Goal: Task Accomplishment & Management: Use online tool/utility

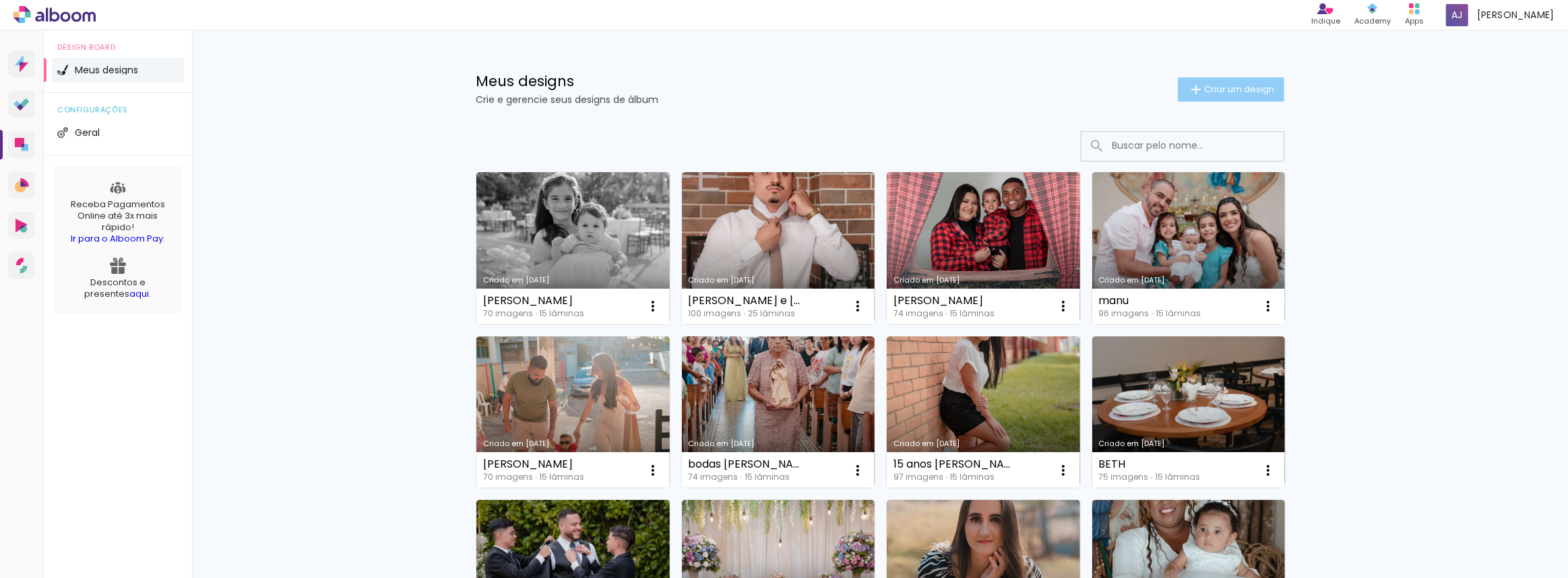
click at [1213, 81] on paper-button "Criar um design" at bounding box center [1231, 89] width 107 height 24
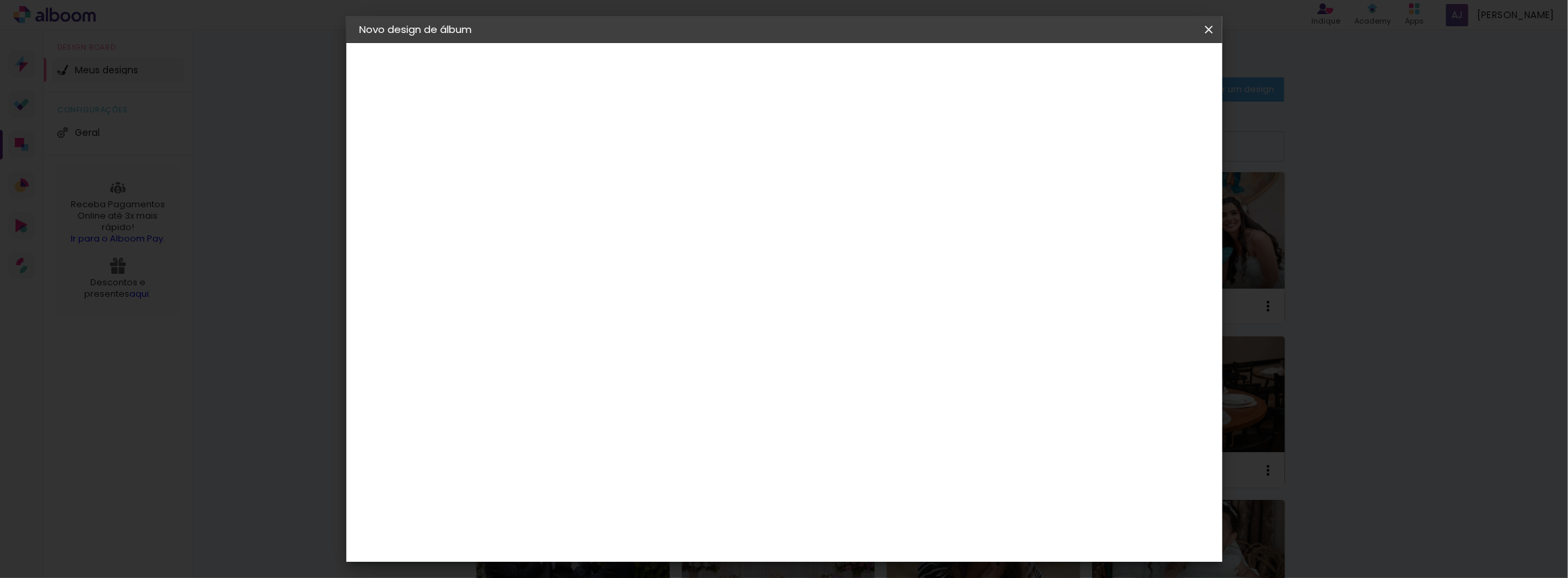
click at [580, 175] on input at bounding box center [580, 181] width 0 height 21
type input "a"
type input "A+D"
type paper-input "A+D"
drag, startPoint x: 1148, startPoint y: 67, endPoint x: 1151, endPoint y: 81, distance: 14.3
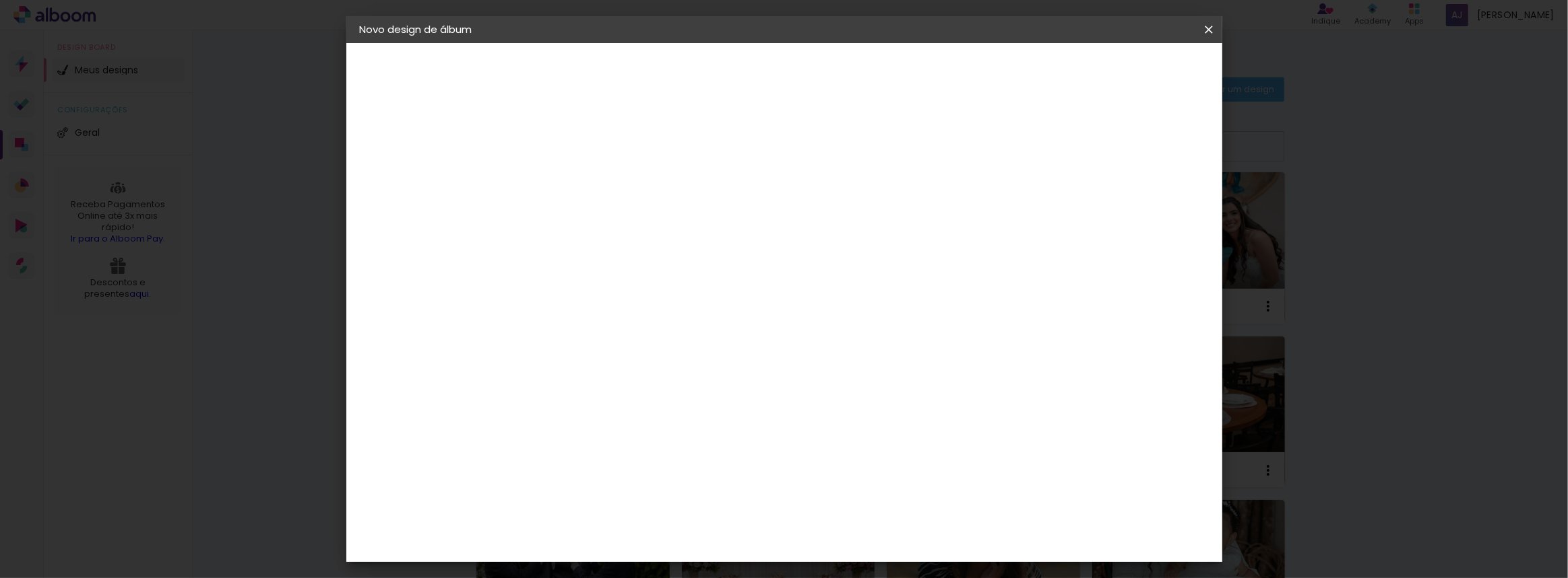
click at [0, 0] on slot "Avançar" at bounding box center [0, 0] width 0 height 0
click at [591, 532] on div "Inove" at bounding box center [585, 537] width 29 height 11
click at [0, 0] on slot "Avançar" at bounding box center [0, 0] width 0 height 0
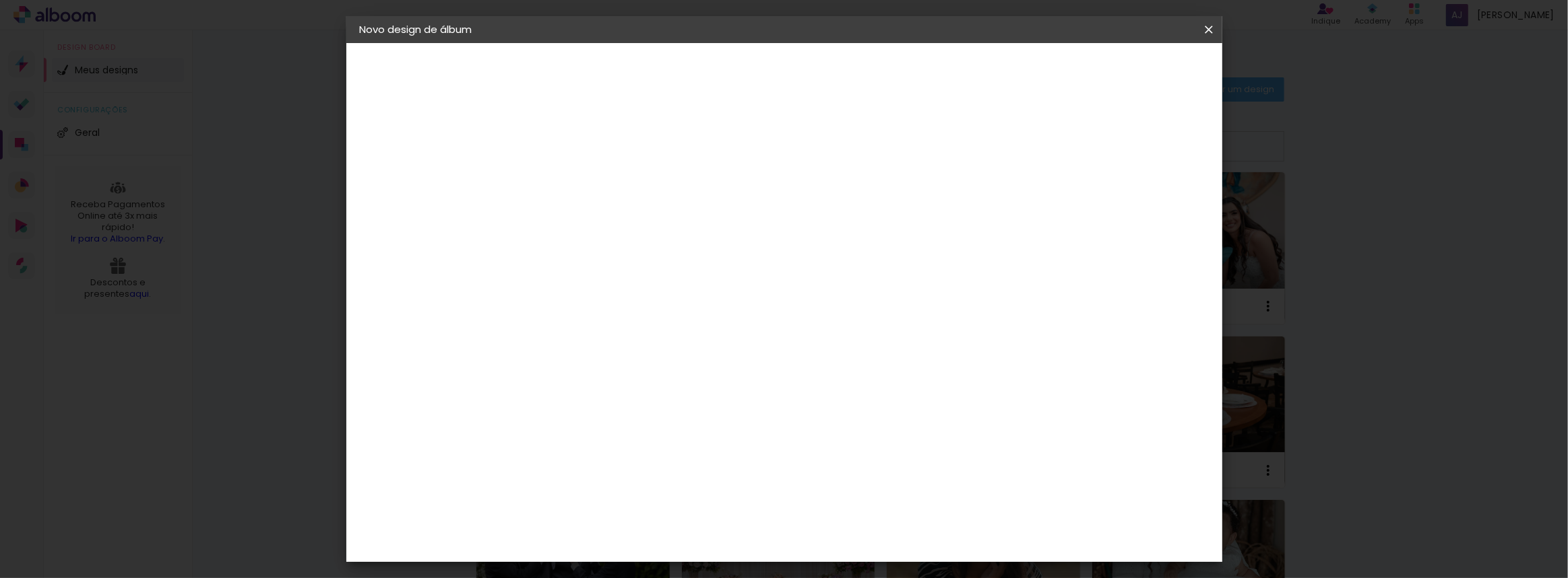
click at [671, 459] on span "30 × 30" at bounding box center [640, 472] width 63 height 28
click at [800, 80] on paper-button "Avançar" at bounding box center [767, 71] width 66 height 23
click at [1138, 77] on paper-button "Iniciar design" at bounding box center [1094, 71] width 88 height 23
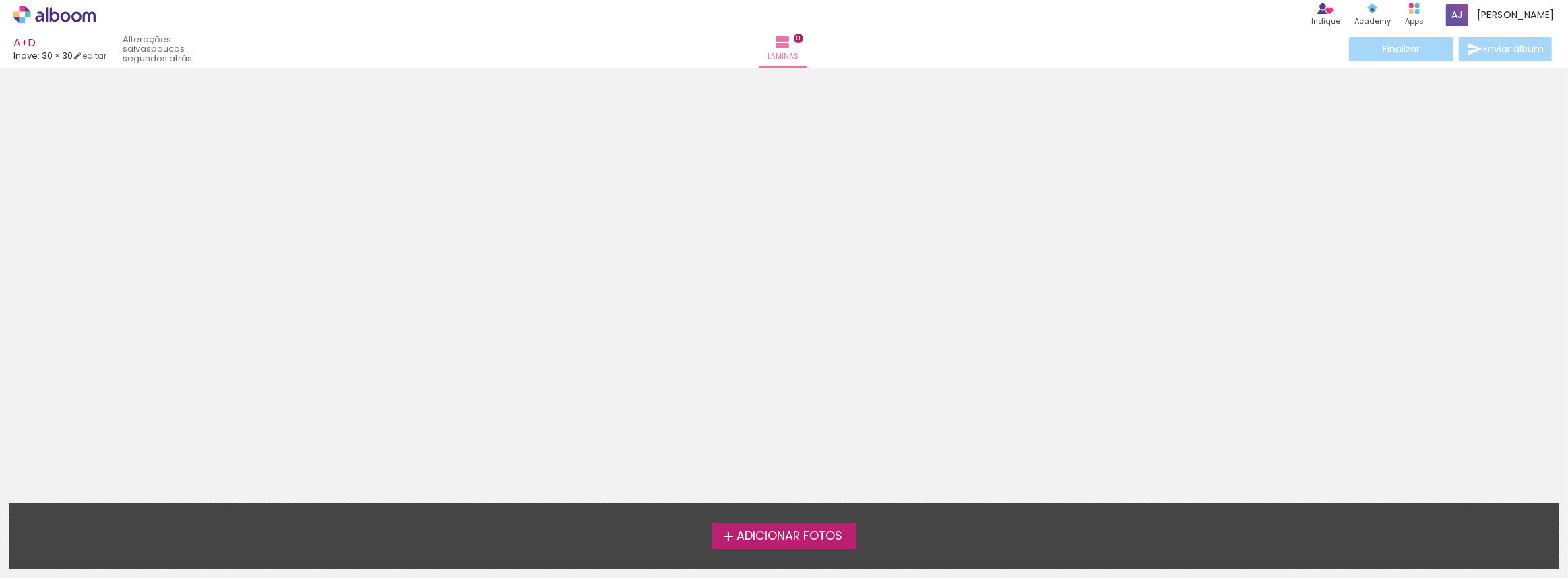
click at [775, 530] on span "Adicionar Fotos" at bounding box center [789, 536] width 106 height 12
click at [0, 0] on input "file" at bounding box center [0, 0] width 0 height 0
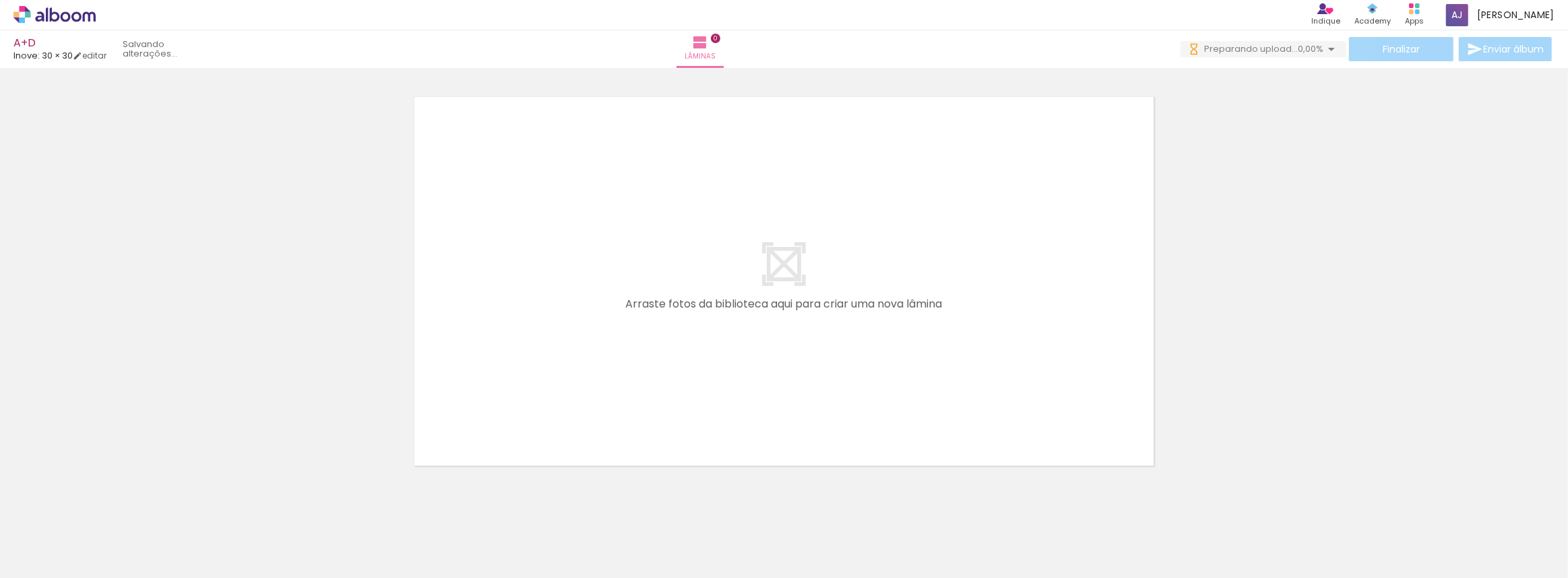
scroll to position [0, 6469]
click at [107, 56] on link "editar" at bounding box center [90, 55] width 34 height 12
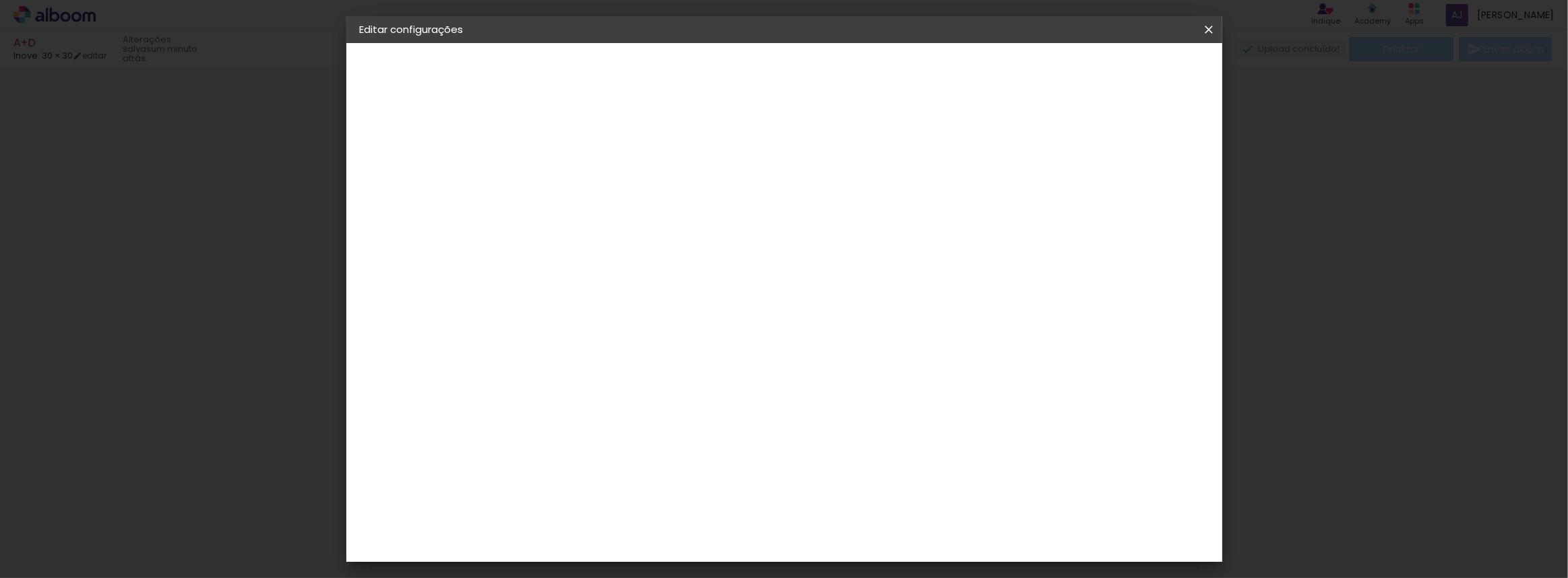
click at [1125, 76] on span "Salvar configurações" at bounding box center [1075, 71] width 100 height 9
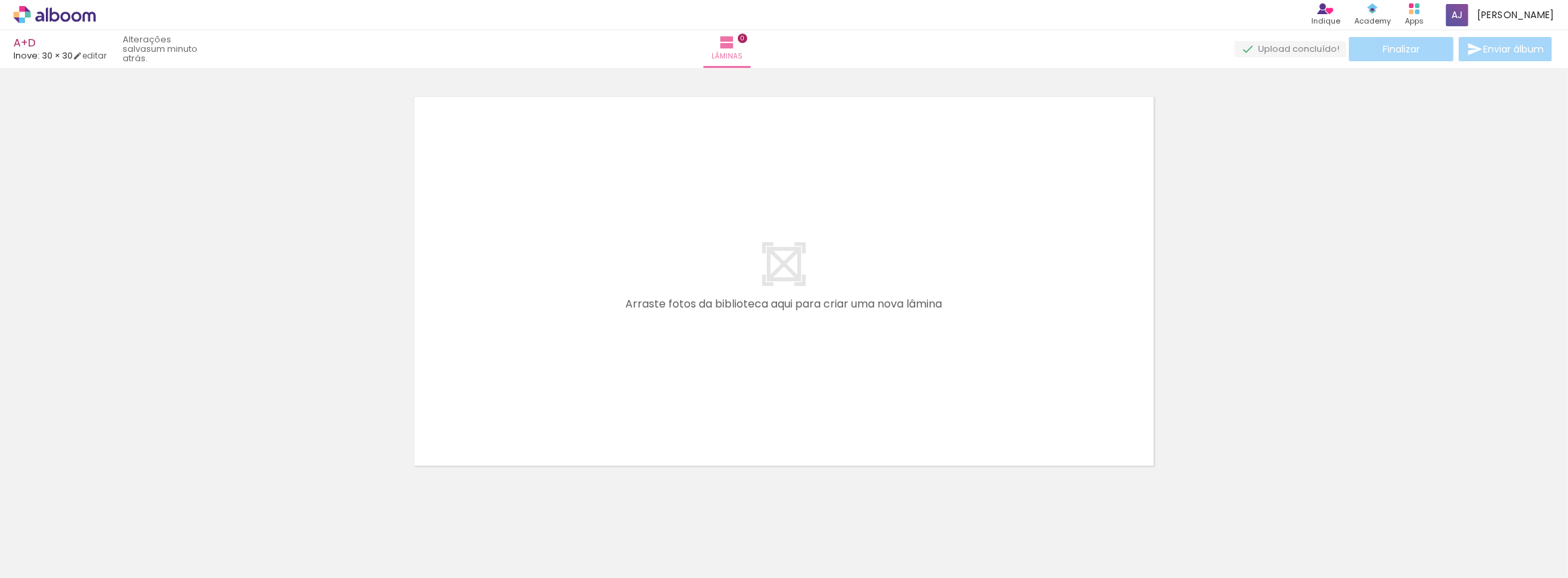
click at [1212, 549] on div at bounding box center [1211, 533] width 45 height 66
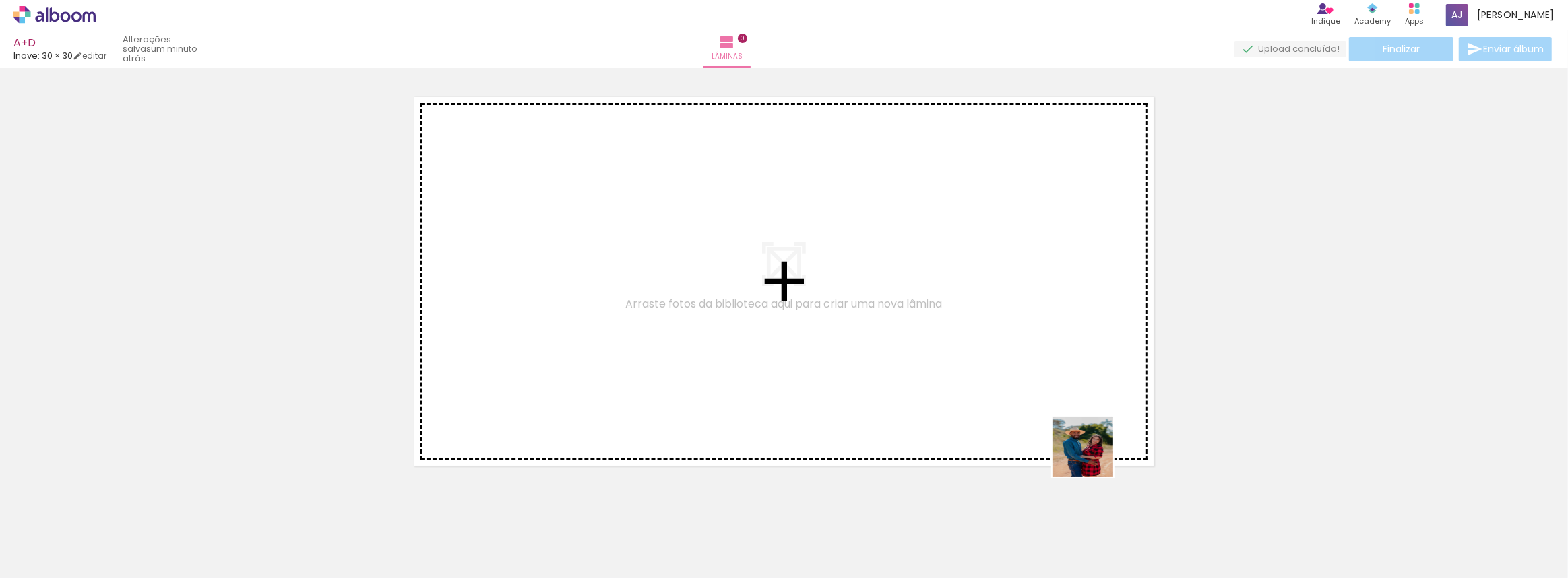
drag, startPoint x: 1218, startPoint y: 540, endPoint x: 873, endPoint y: 239, distance: 457.8
click at [873, 239] on quentale-workspace at bounding box center [784, 289] width 1568 height 578
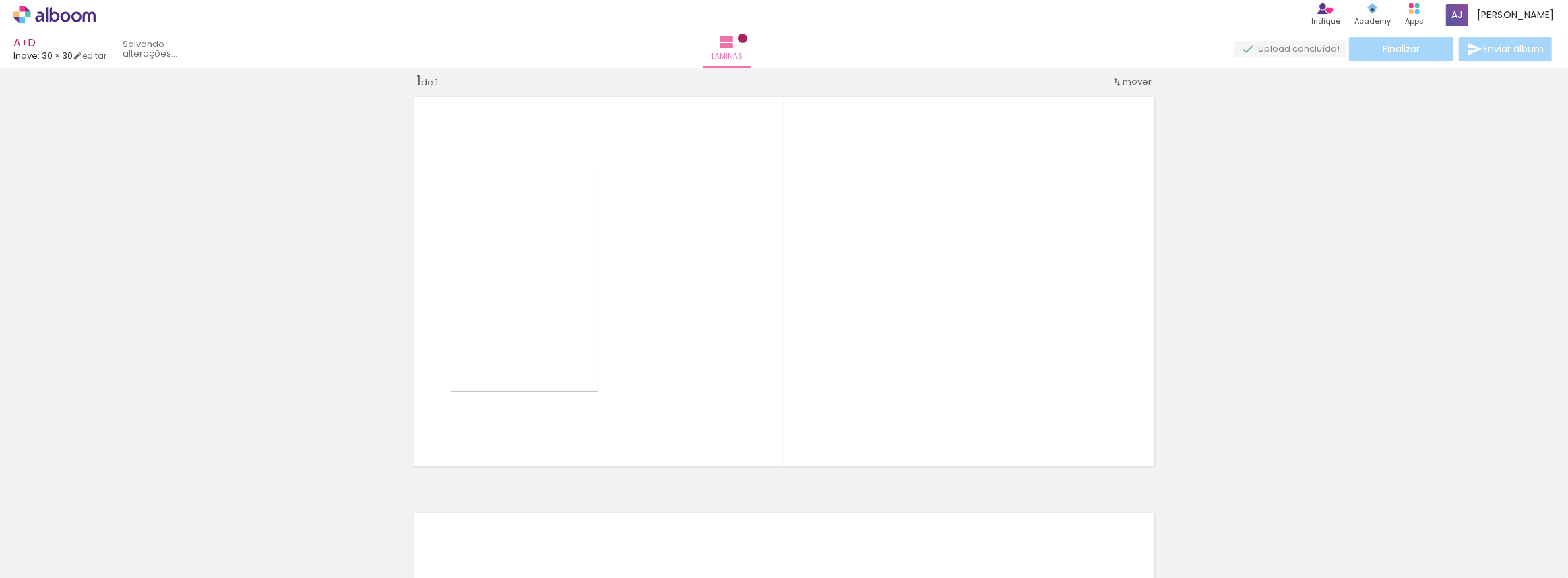
scroll to position [17, 0]
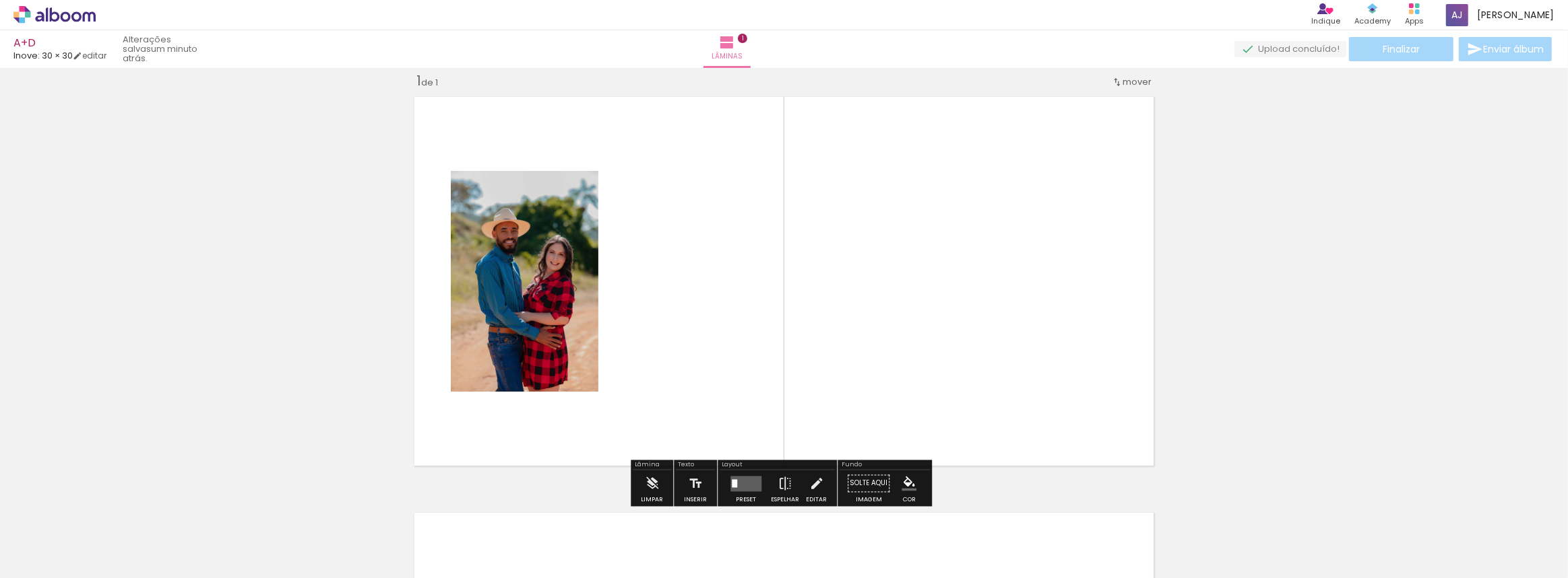
drag, startPoint x: 1275, startPoint y: 538, endPoint x: 946, endPoint y: 292, distance: 410.8
click at [946, 292] on quentale-workspace at bounding box center [784, 289] width 1568 height 578
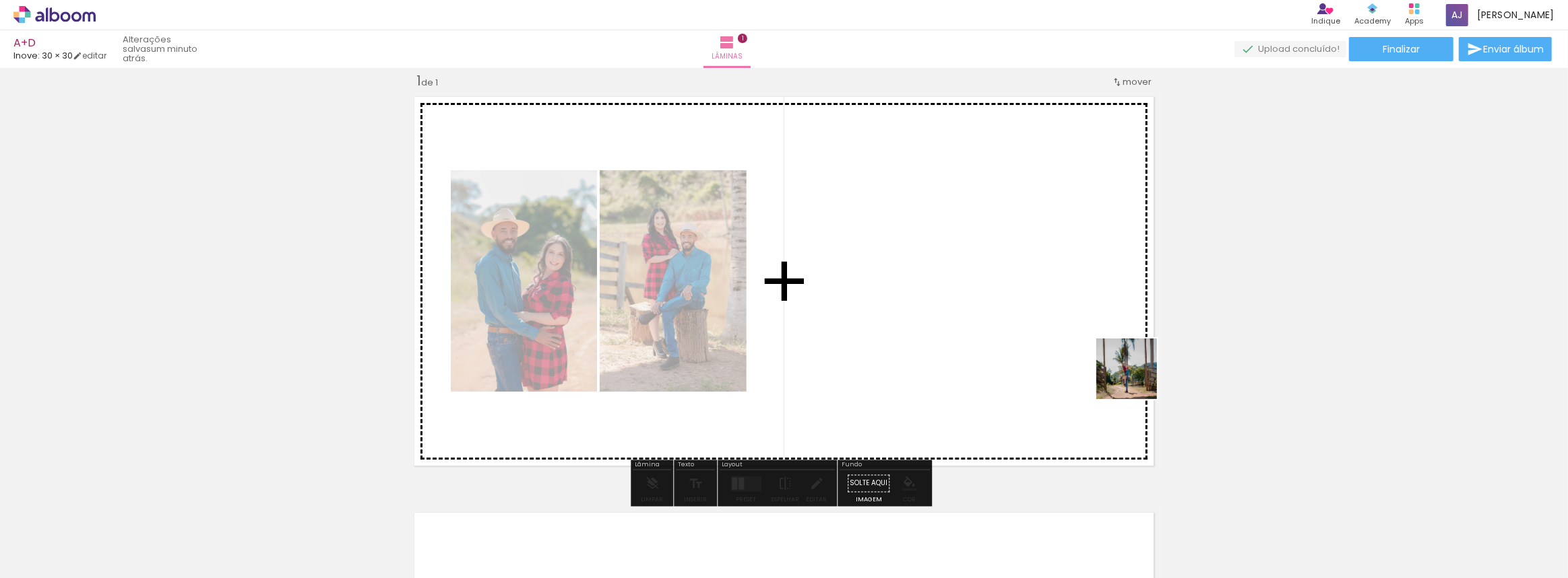
drag, startPoint x: 1367, startPoint y: 547, endPoint x: 1038, endPoint y: 300, distance: 411.4
click at [1038, 300] on quentale-workspace at bounding box center [784, 289] width 1568 height 578
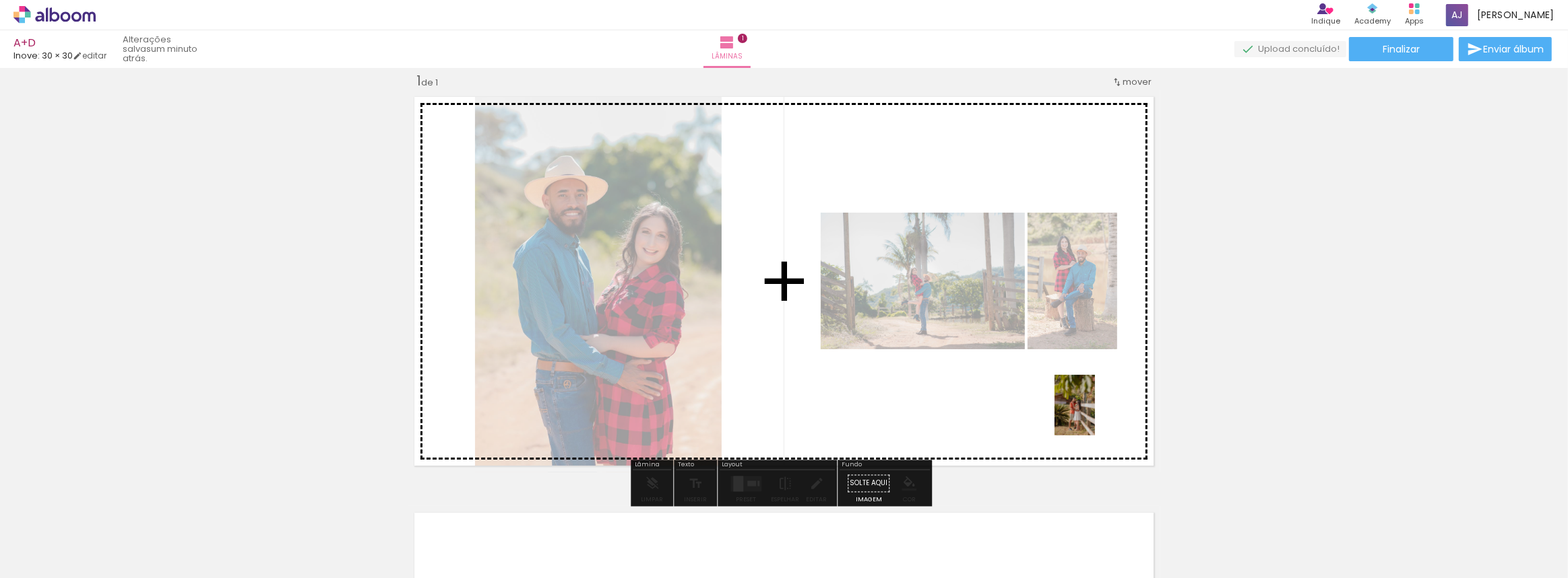
drag, startPoint x: 1389, startPoint y: 513, endPoint x: 1095, endPoint y: 415, distance: 309.9
click at [1095, 415] on quentale-workspace at bounding box center [784, 289] width 1568 height 578
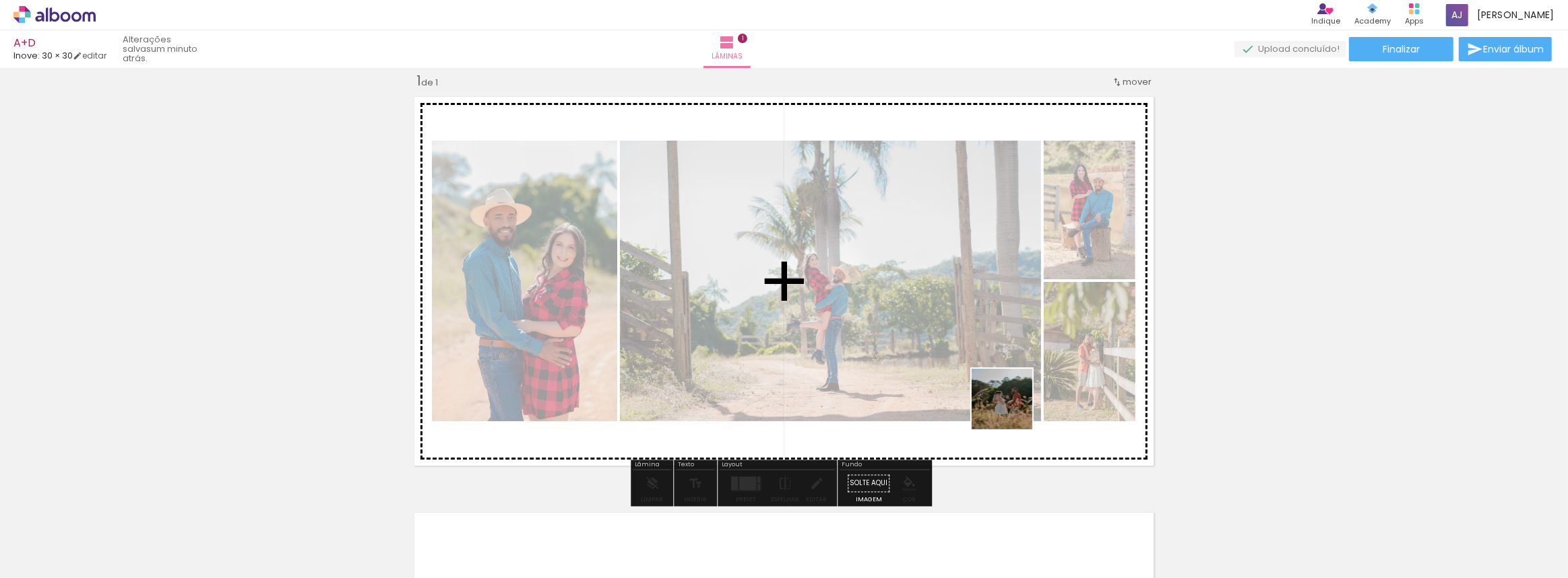
drag, startPoint x: 1513, startPoint y: 544, endPoint x: 994, endPoint y: 401, distance: 538.3
click at [994, 401] on quentale-workspace at bounding box center [784, 289] width 1568 height 578
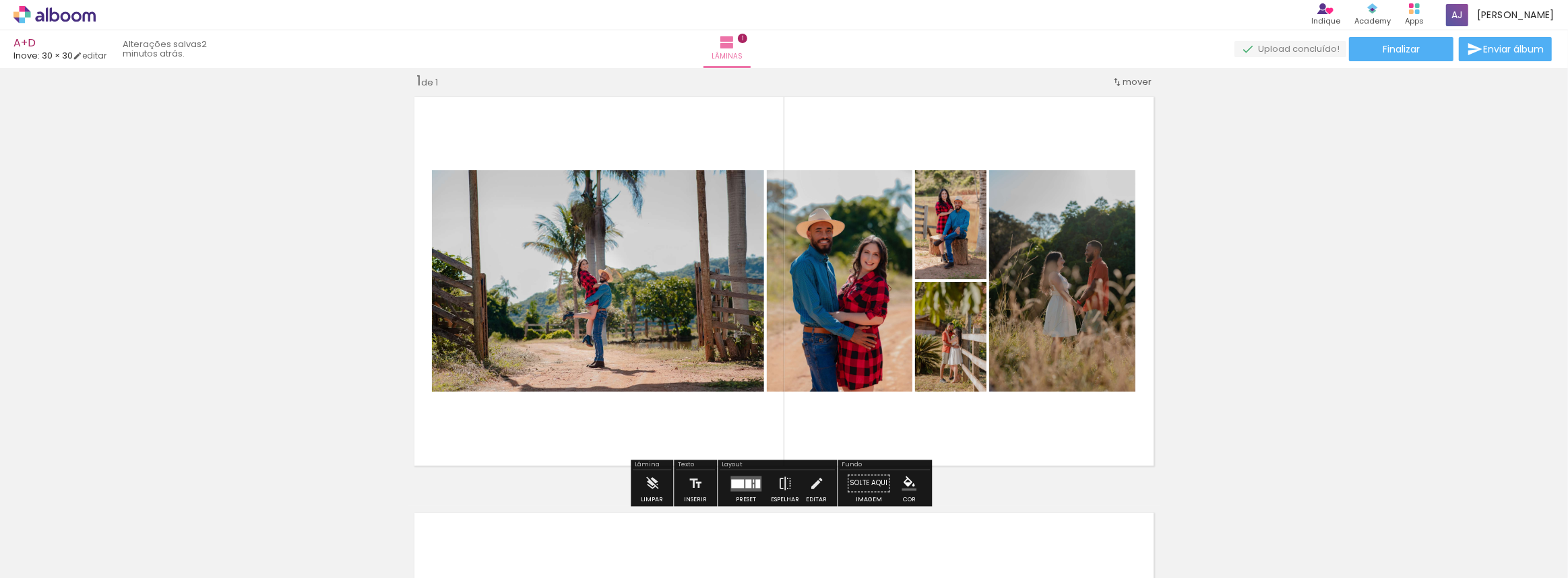
click at [745, 481] on div at bounding box center [747, 484] width 6 height 8
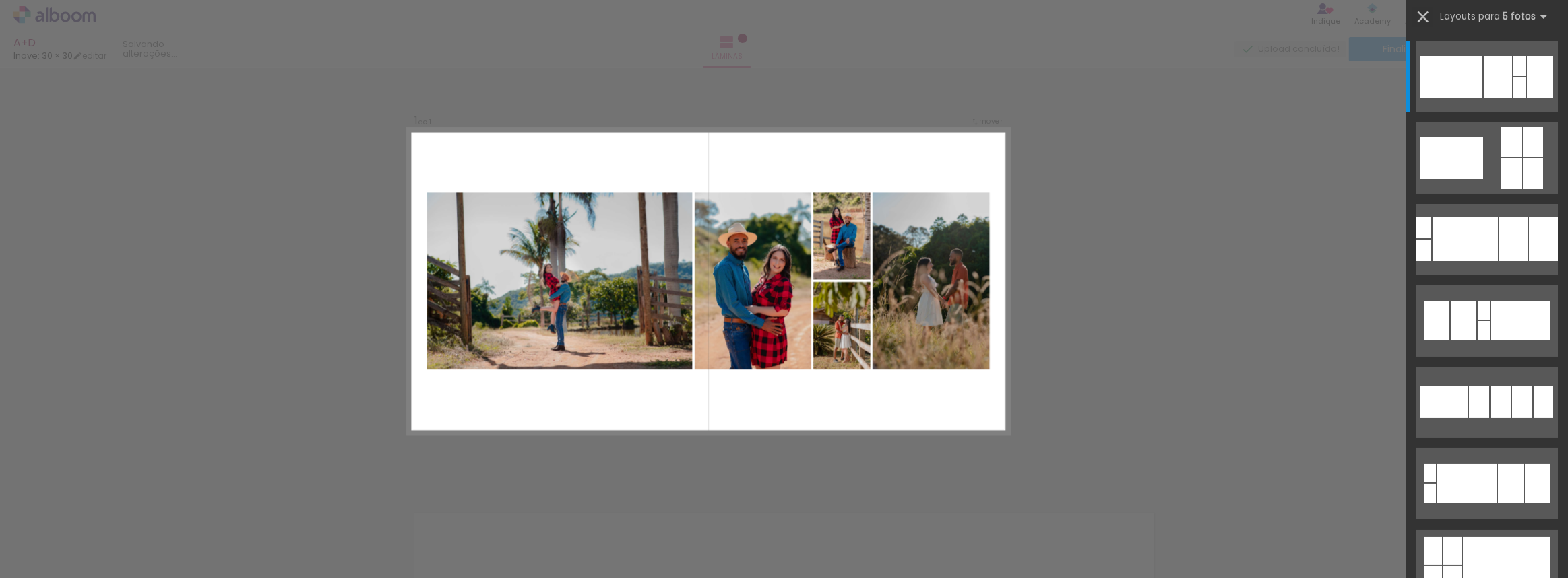
click at [1421, 12] on iron-icon at bounding box center [1423, 17] width 18 height 18
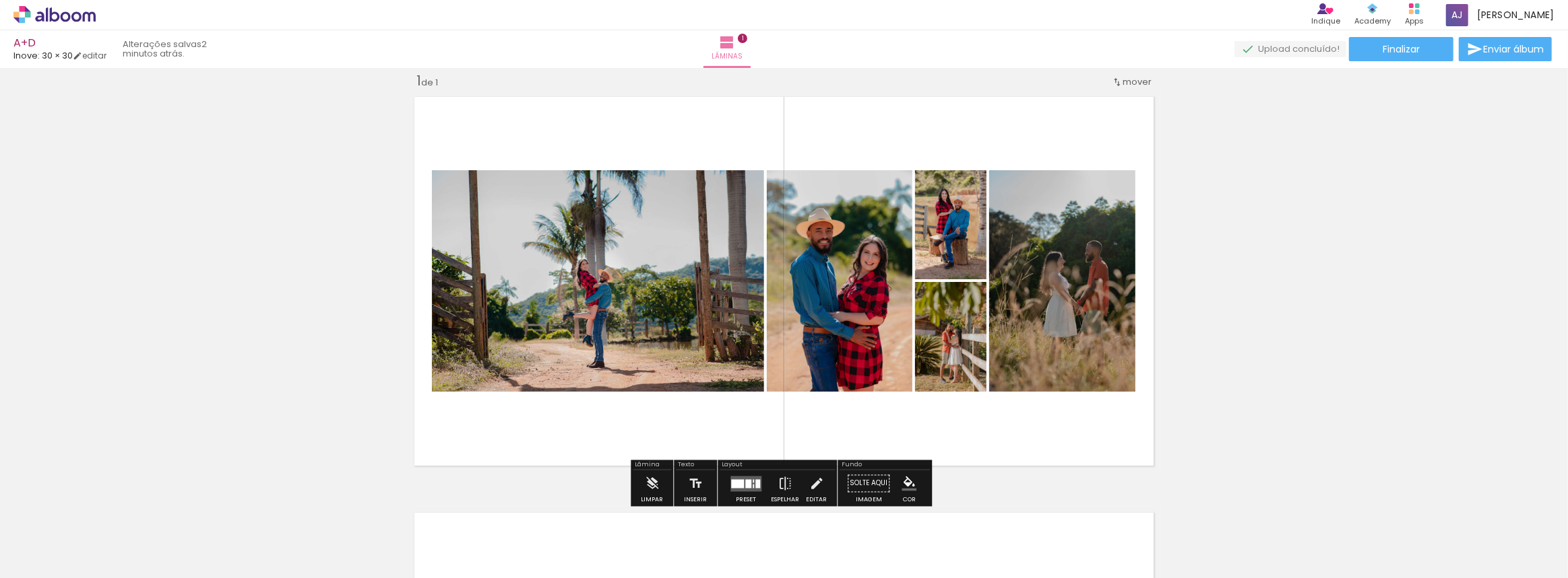
click at [740, 480] on div at bounding box center [736, 484] width 13 height 8
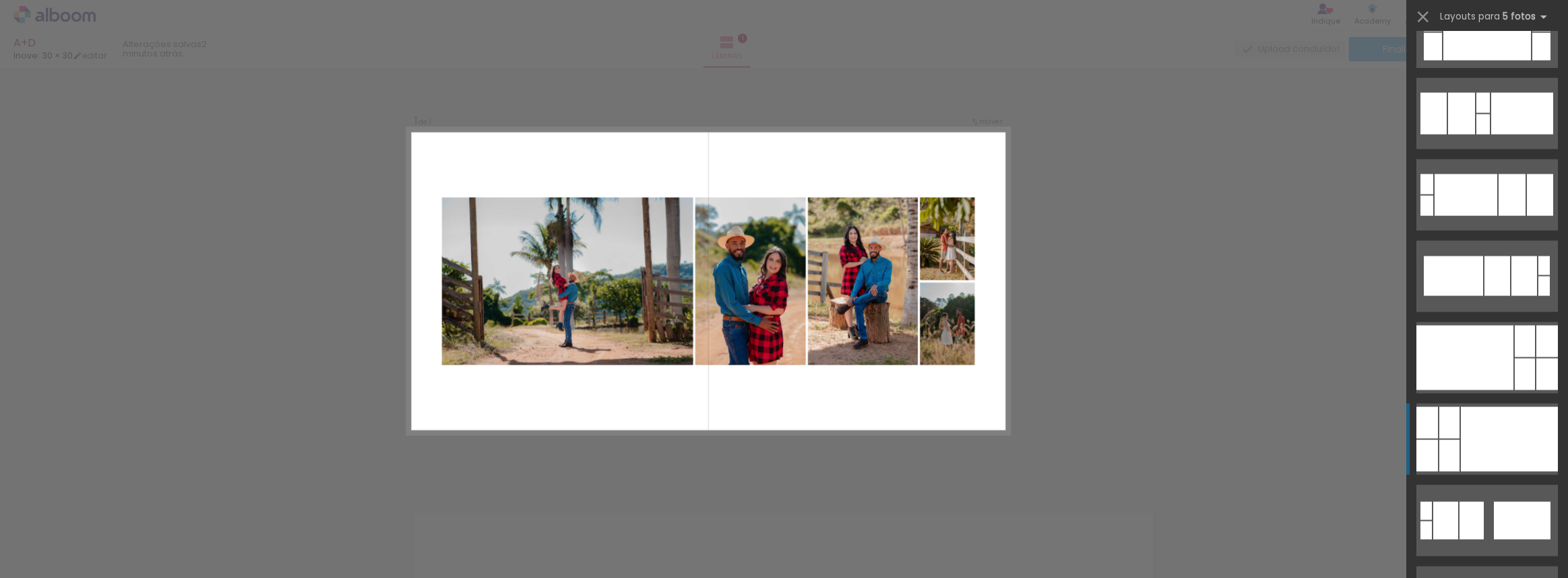
scroll to position [2570, 0]
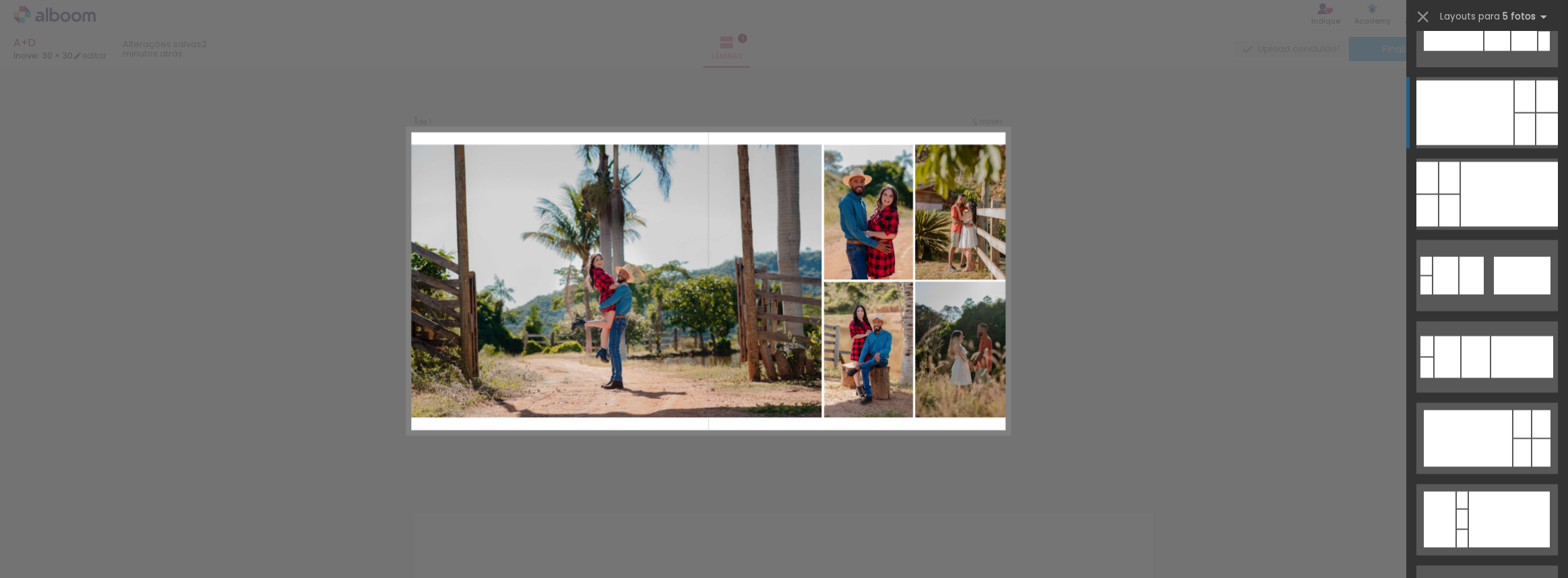
click at [1483, 117] on div at bounding box center [1464, 113] width 97 height 65
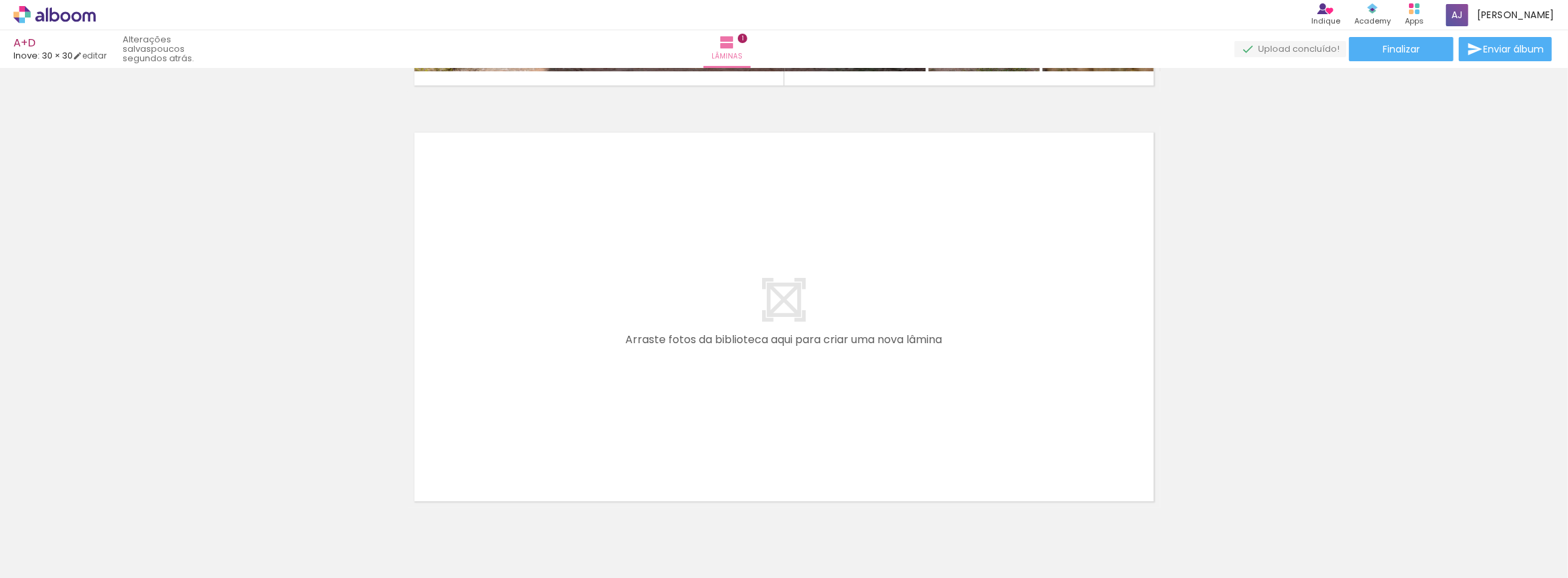
scroll to position [0, 0]
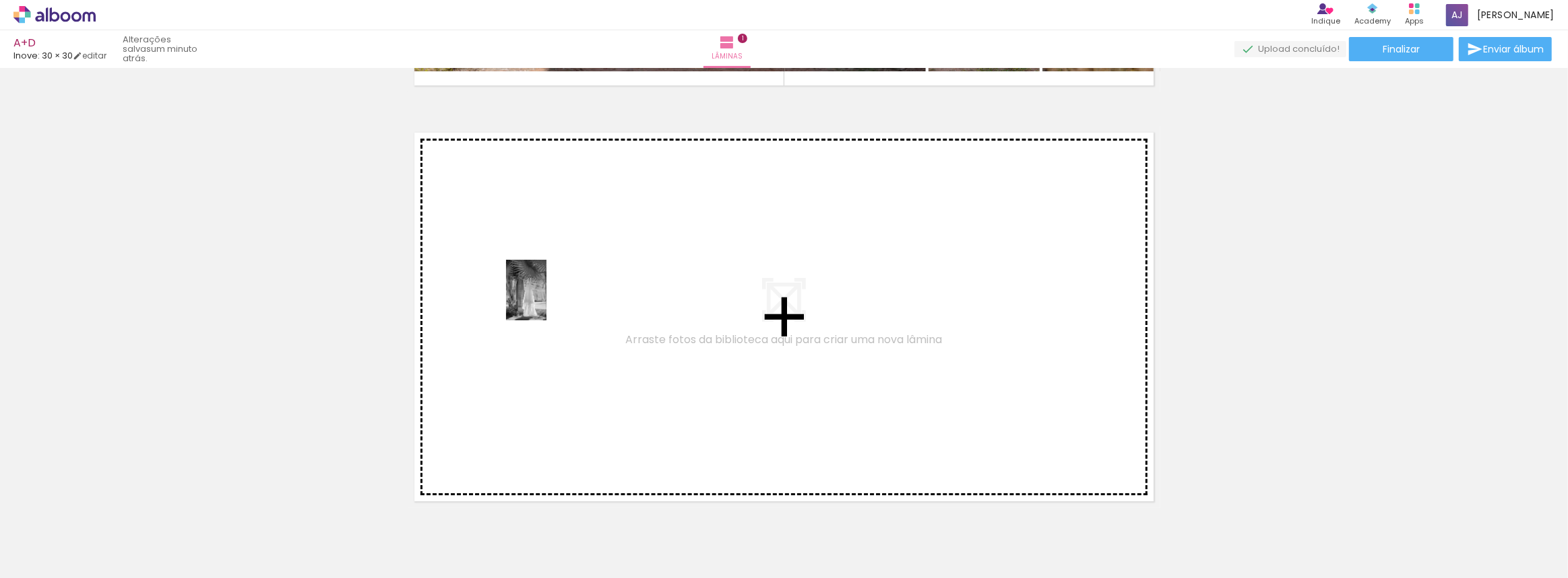
drag, startPoint x: 222, startPoint y: 541, endPoint x: 546, endPoint y: 300, distance: 403.8
click at [546, 300] on quentale-workspace at bounding box center [784, 289] width 1568 height 578
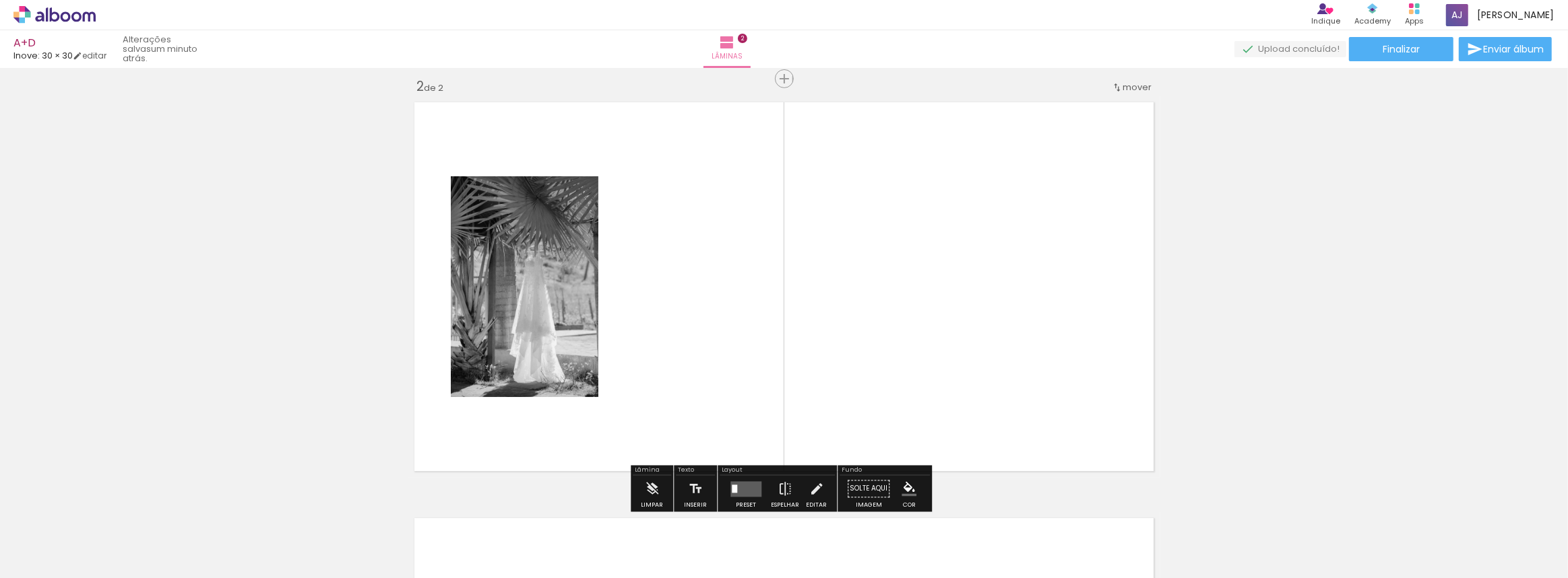
scroll to position [433, 0]
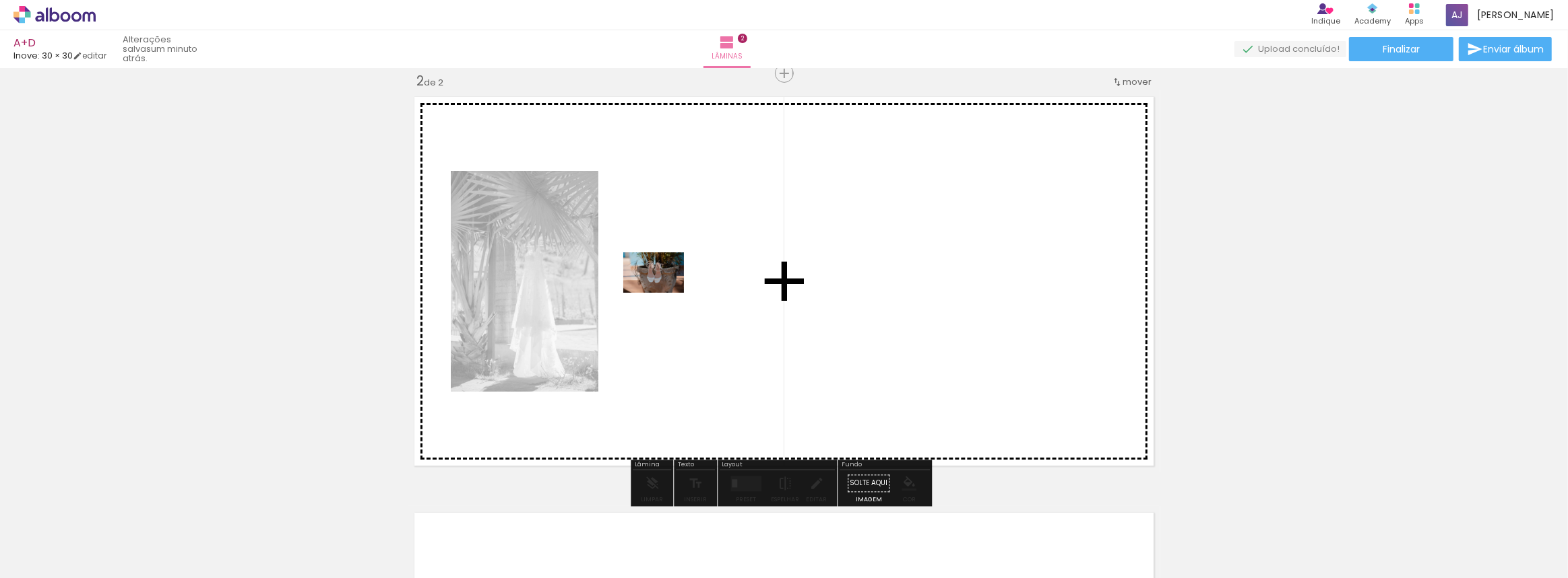
drag, startPoint x: 160, startPoint y: 532, endPoint x: 663, endPoint y: 293, distance: 556.9
click at [663, 293] on quentale-workspace at bounding box center [784, 289] width 1568 height 578
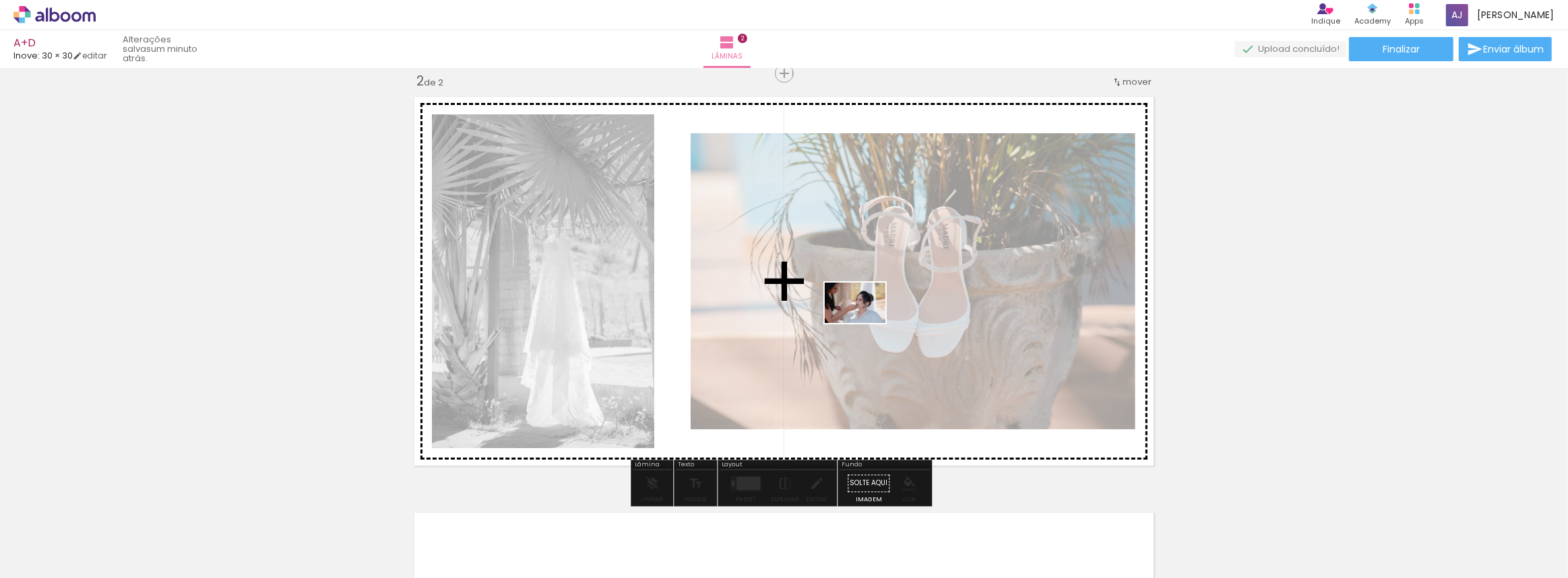
drag, startPoint x: 293, startPoint y: 533, endPoint x: 868, endPoint y: 324, distance: 611.8
click at [866, 323] on quentale-workspace at bounding box center [784, 289] width 1568 height 578
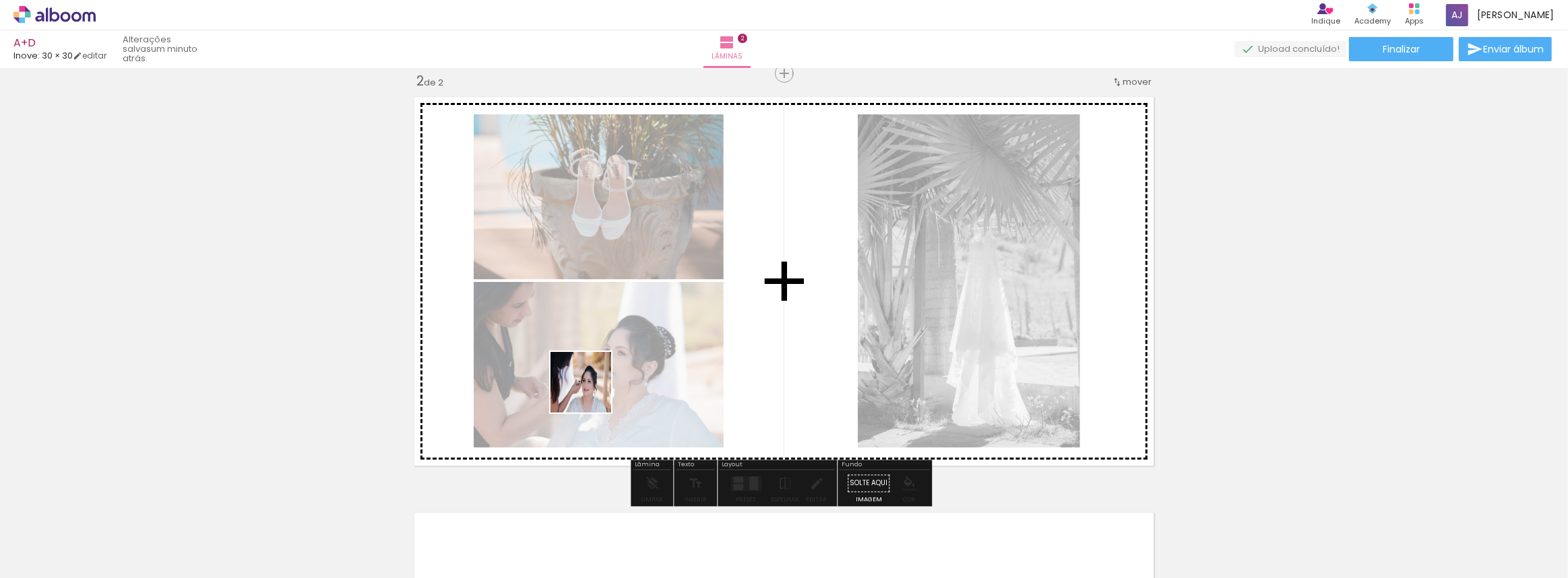
drag, startPoint x: 379, startPoint y: 541, endPoint x: 546, endPoint y: 428, distance: 201.6
click at [595, 390] on quentale-workspace at bounding box center [784, 289] width 1568 height 578
click at [595, 390] on quentale-photo at bounding box center [598, 365] width 250 height 166
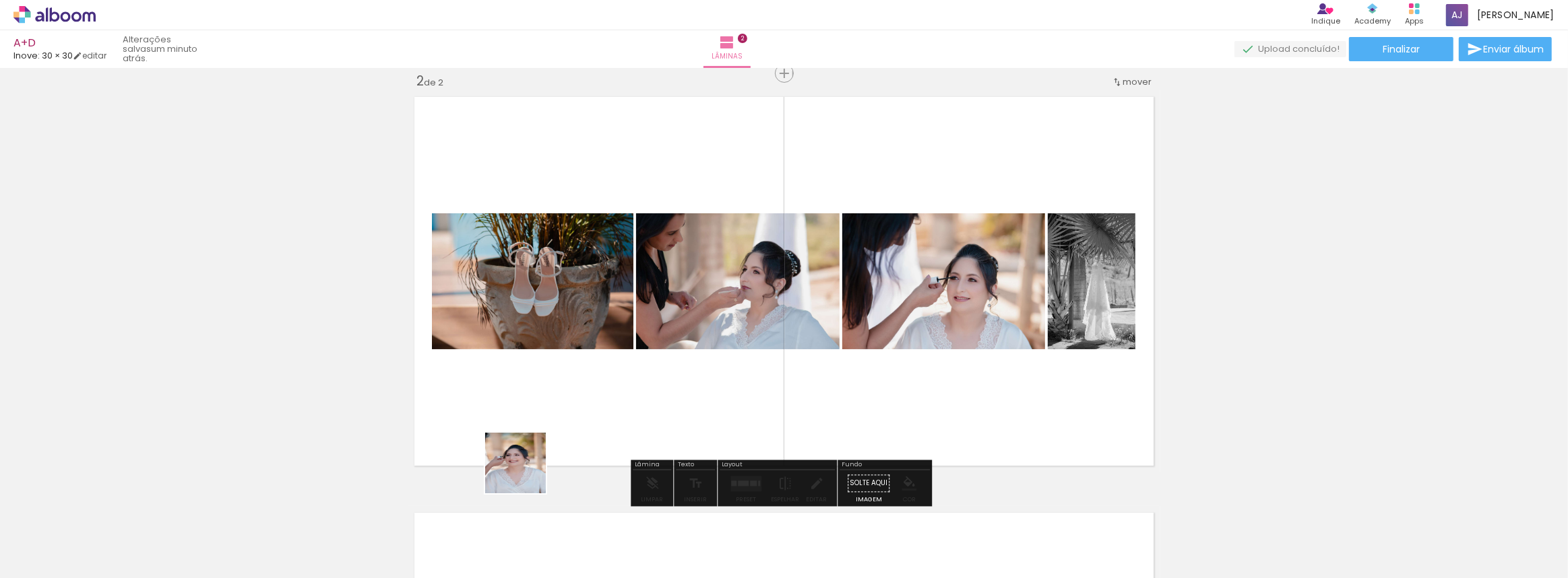
drag, startPoint x: 457, startPoint y: 532, endPoint x: 595, endPoint y: 404, distance: 188.2
click at [596, 403] on quentale-workspace at bounding box center [784, 289] width 1568 height 578
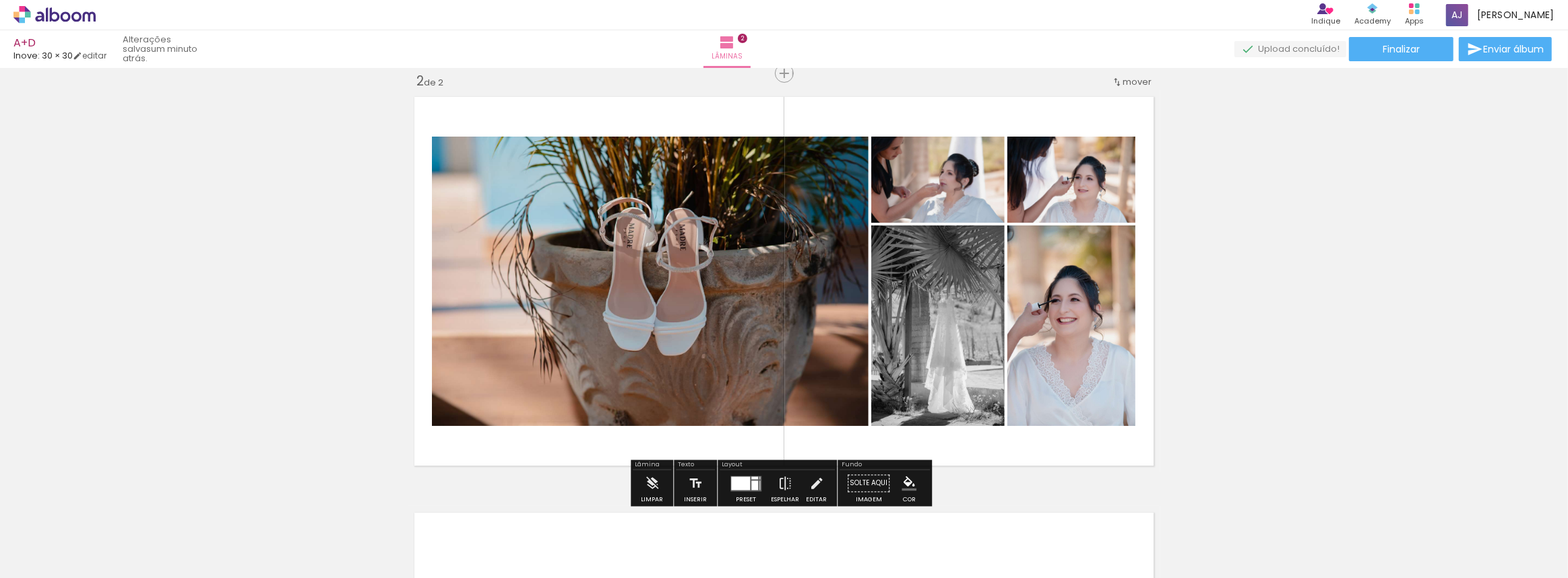
click at [751, 481] on div at bounding box center [754, 485] width 7 height 9
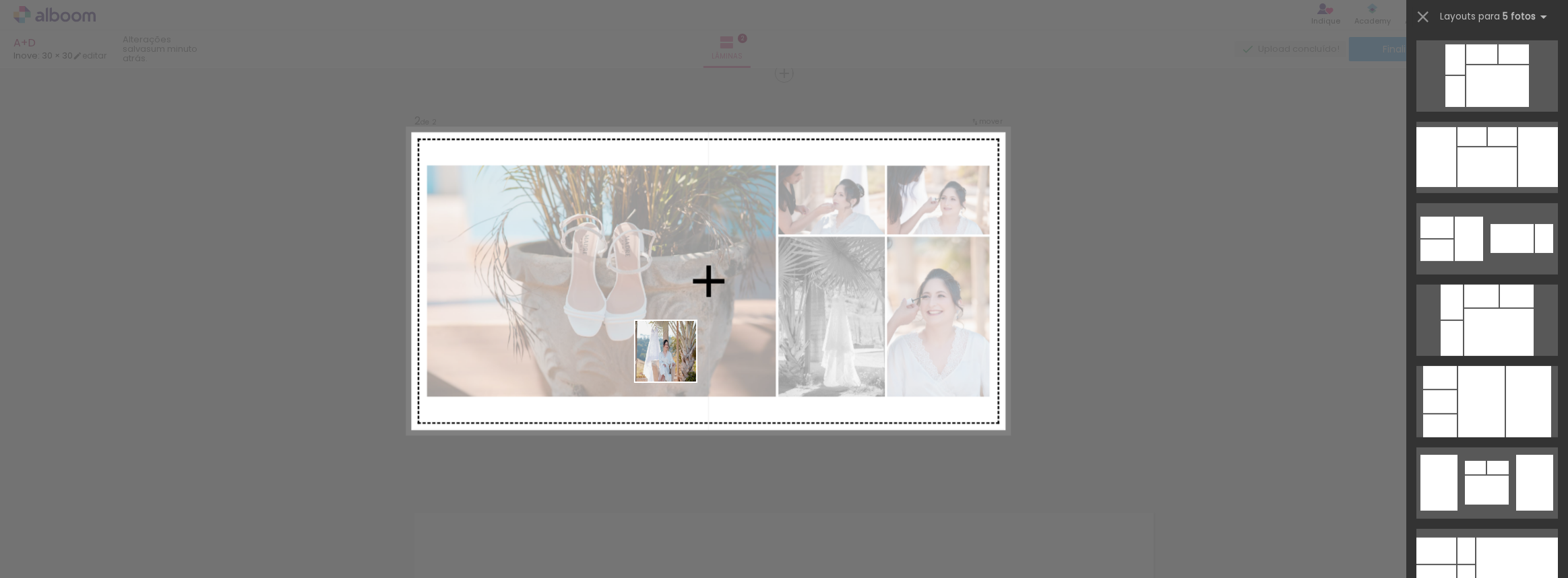
scroll to position [0, 0]
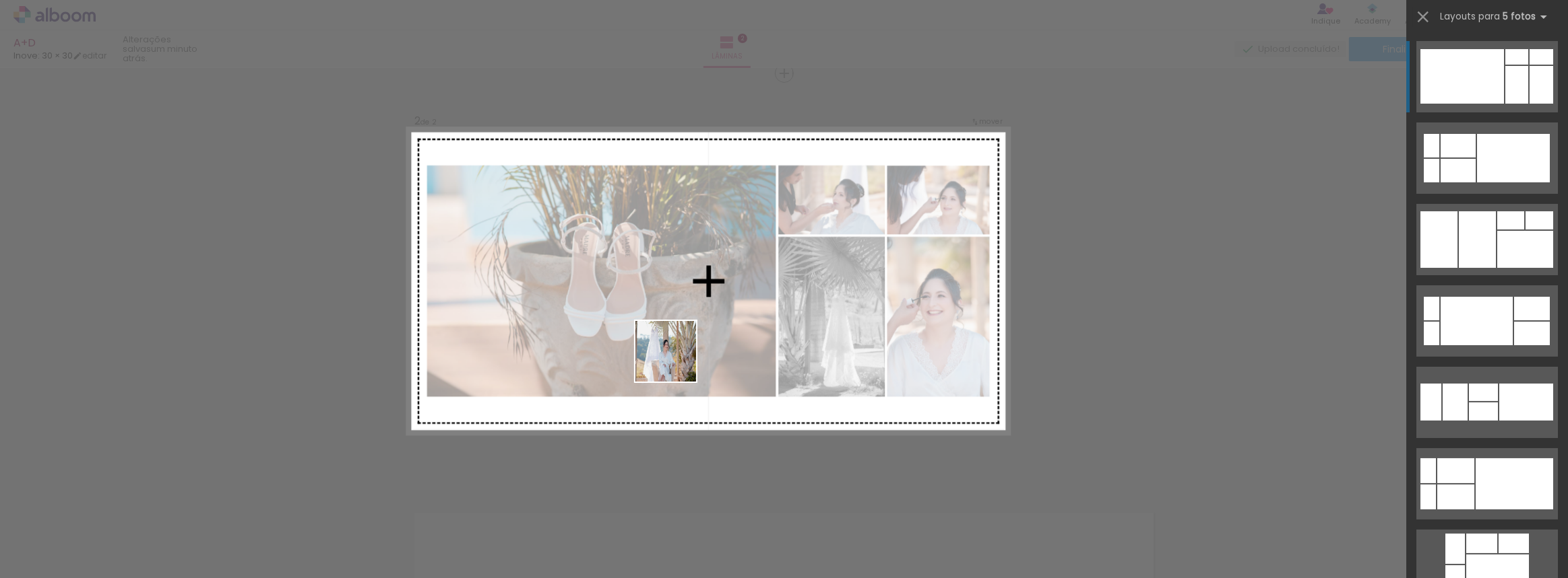
drag, startPoint x: 520, startPoint y: 526, endPoint x: 676, endPoint y: 361, distance: 227.1
click at [676, 361] on quentale-workspace at bounding box center [784, 289] width 1568 height 578
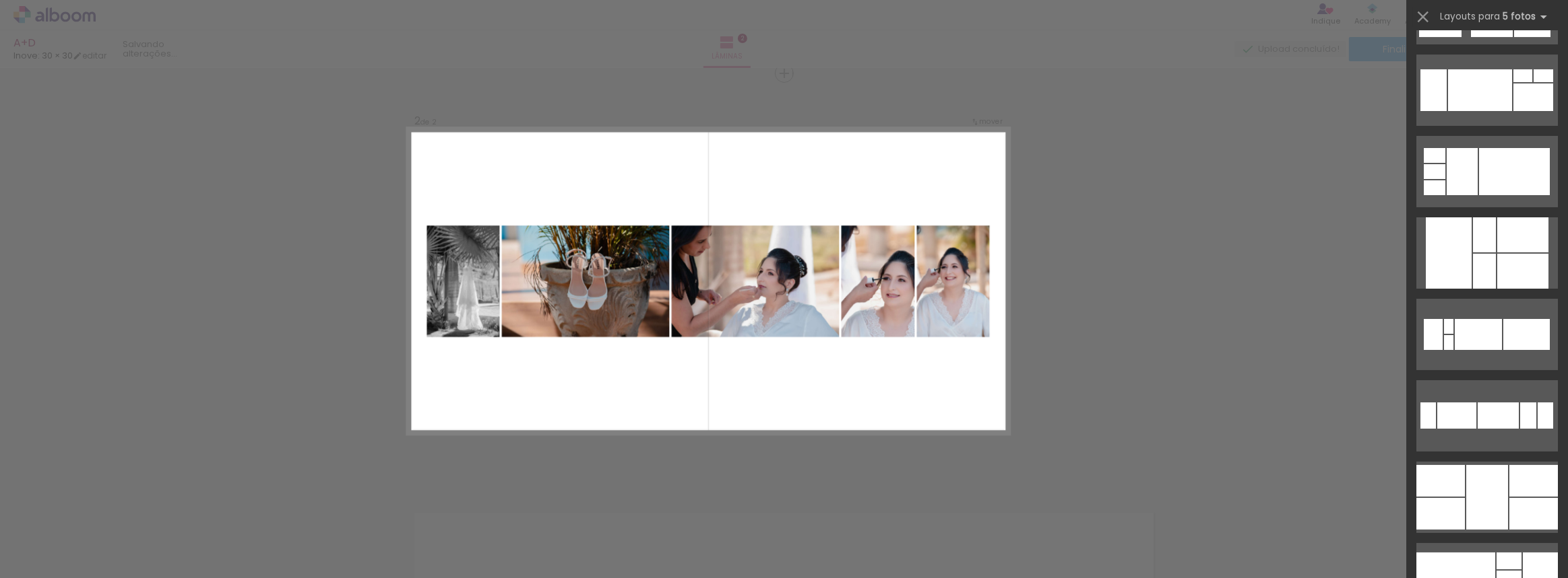
scroll to position [5690, 0]
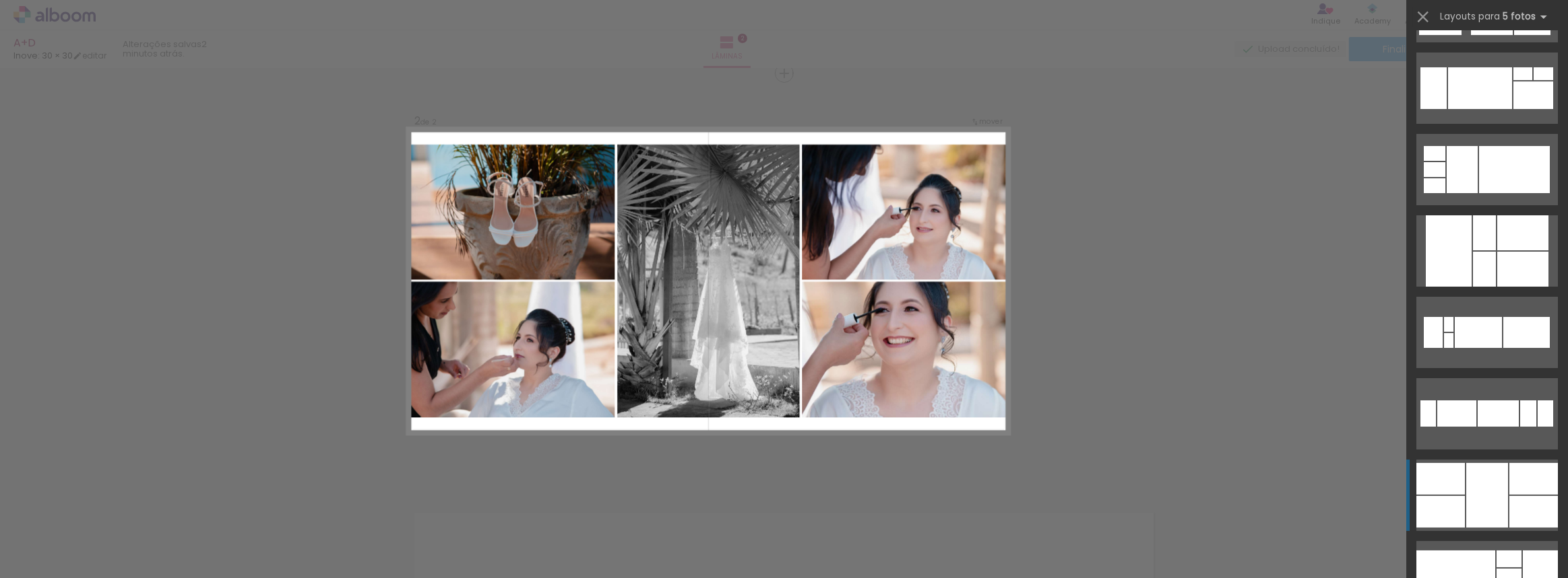
click at [1492, 481] on div at bounding box center [1487, 495] width 42 height 65
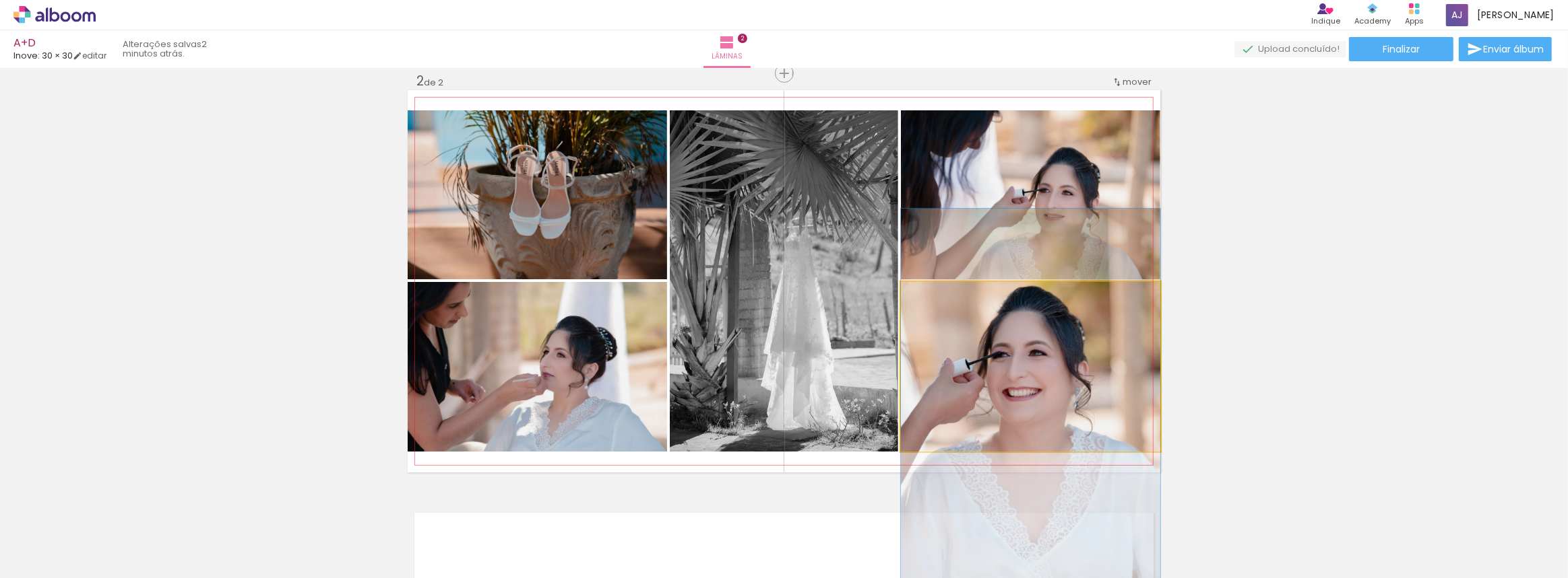
drag, startPoint x: 1002, startPoint y: 339, endPoint x: 1012, endPoint y: 376, distance: 38.3
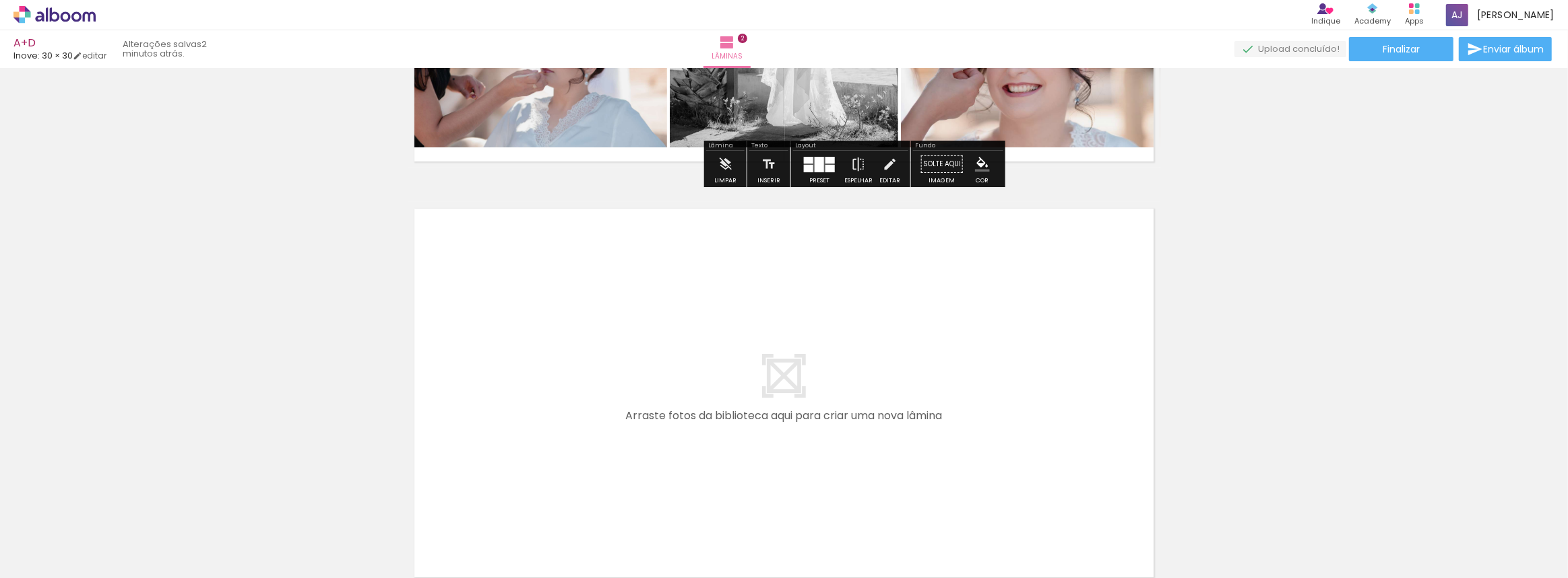
scroll to position [875, 0]
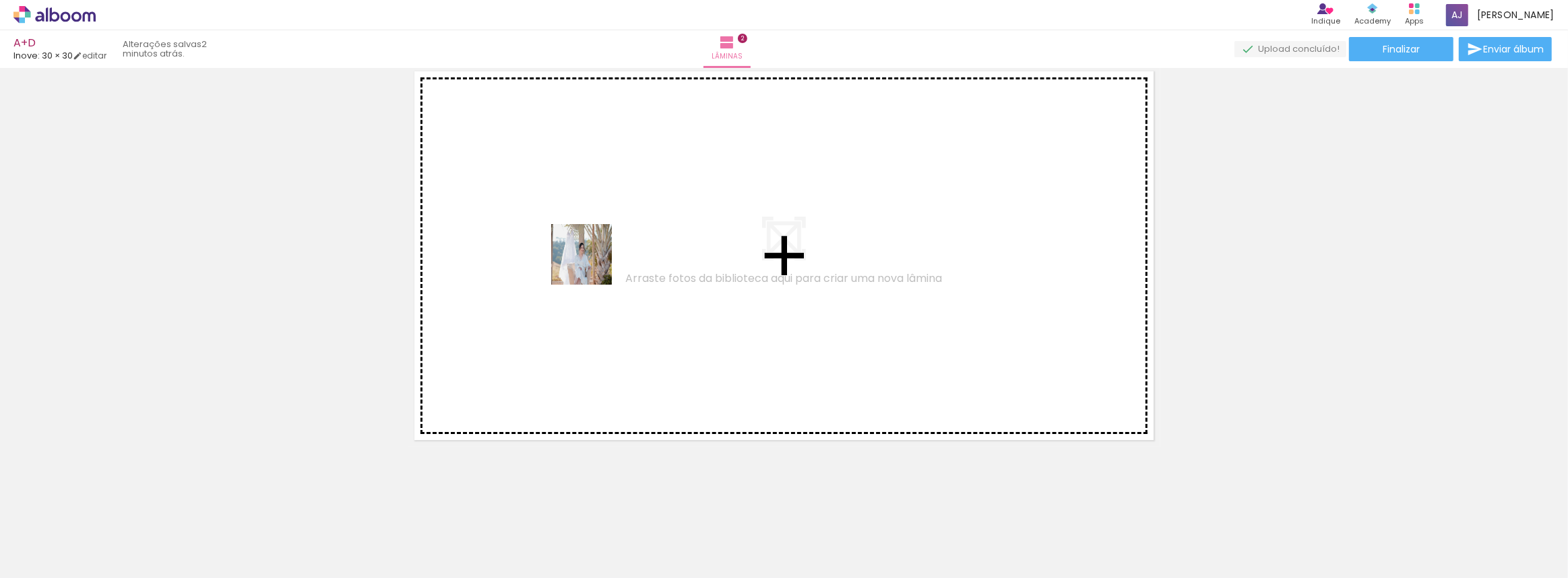
drag, startPoint x: 525, startPoint y: 533, endPoint x: 592, endPoint y: 263, distance: 278.2
click at [592, 263] on quentale-workspace at bounding box center [784, 289] width 1568 height 578
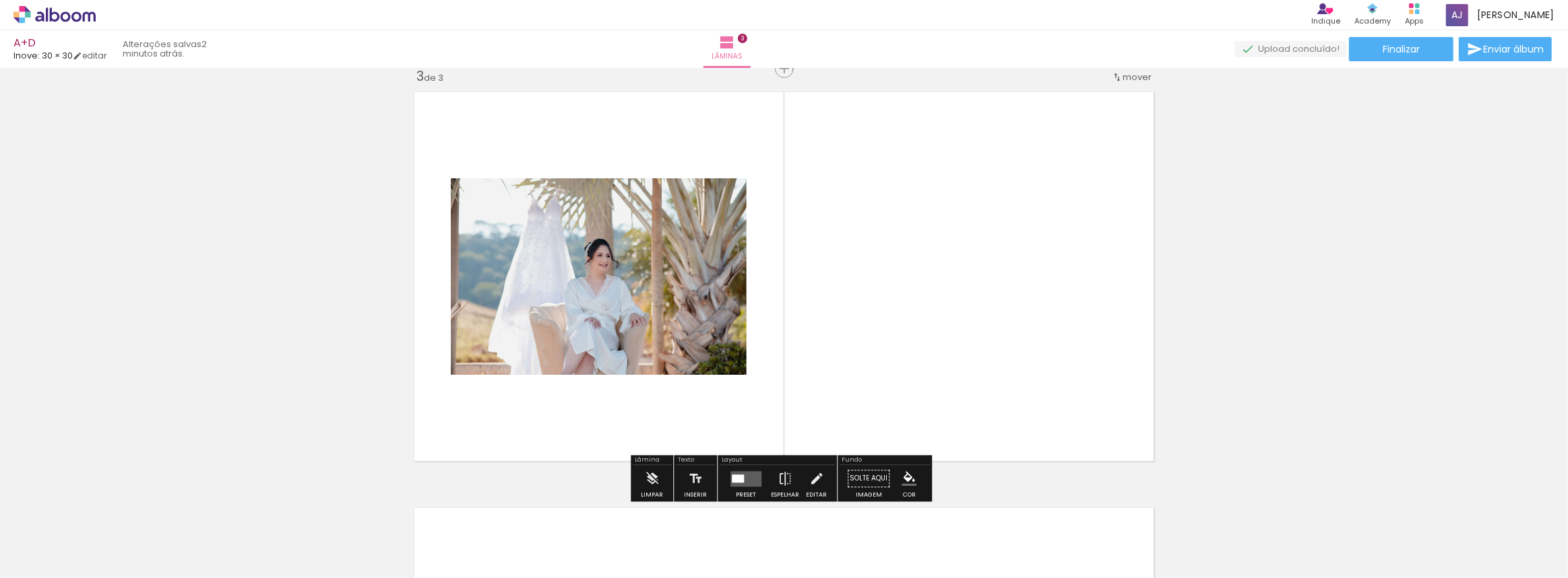
scroll to position [849, 0]
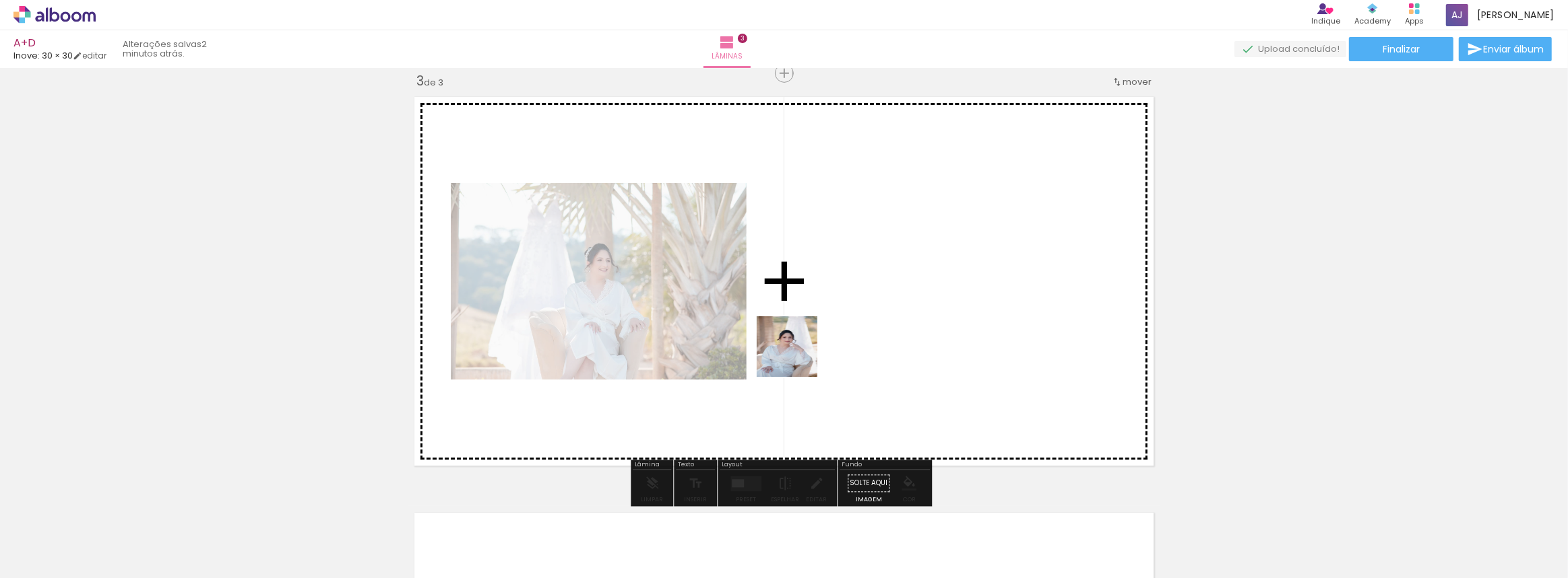
drag, startPoint x: 597, startPoint y: 508, endPoint x: 856, endPoint y: 316, distance: 322.4
click at [856, 316] on quentale-workspace at bounding box center [784, 289] width 1568 height 578
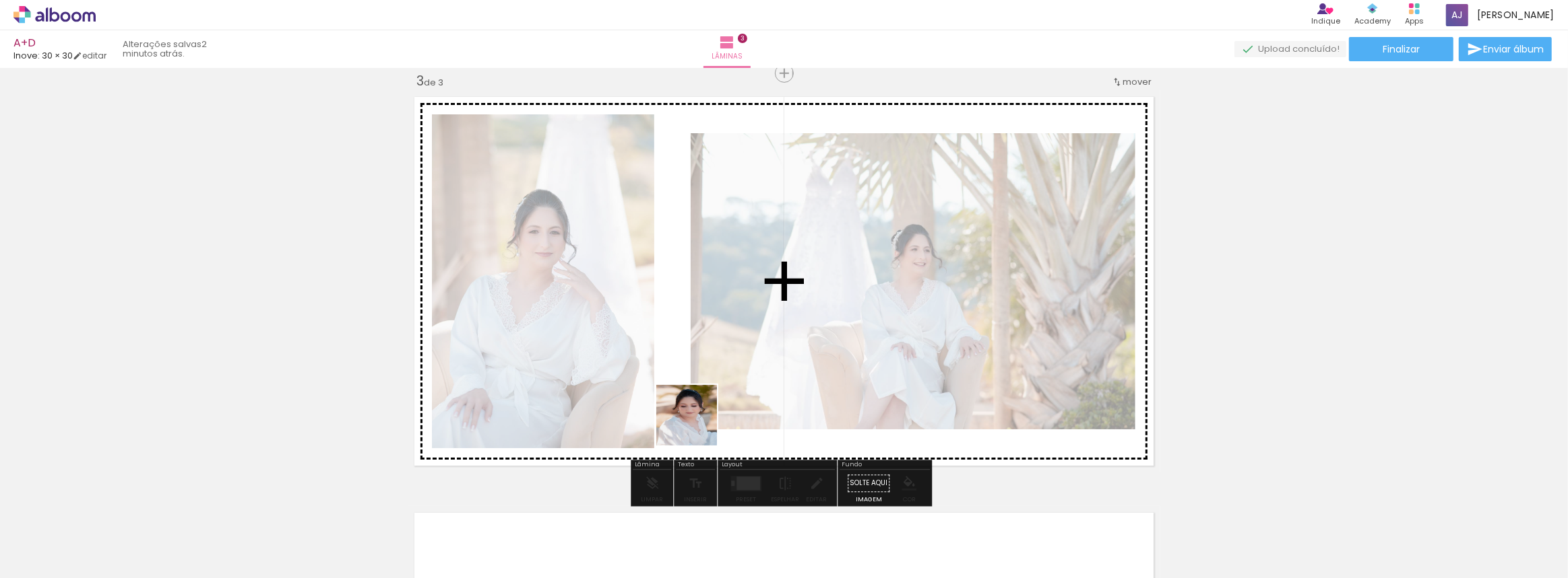
drag, startPoint x: 671, startPoint y: 540, endPoint x: 709, endPoint y: 391, distance: 153.8
click at [704, 385] on quentale-workspace at bounding box center [784, 289] width 1568 height 578
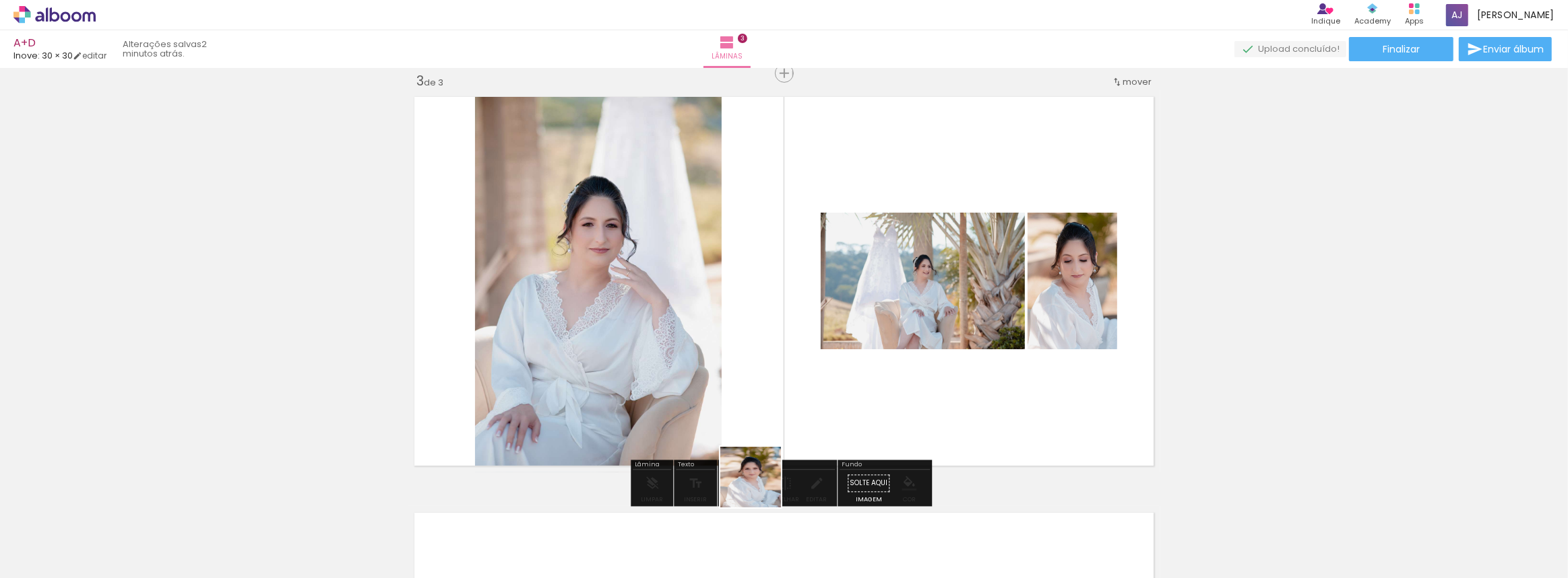
drag, startPoint x: 761, startPoint y: 487, endPoint x: 791, endPoint y: 387, distance: 104.4
click at [784, 381] on quentale-workspace at bounding box center [784, 289] width 1568 height 578
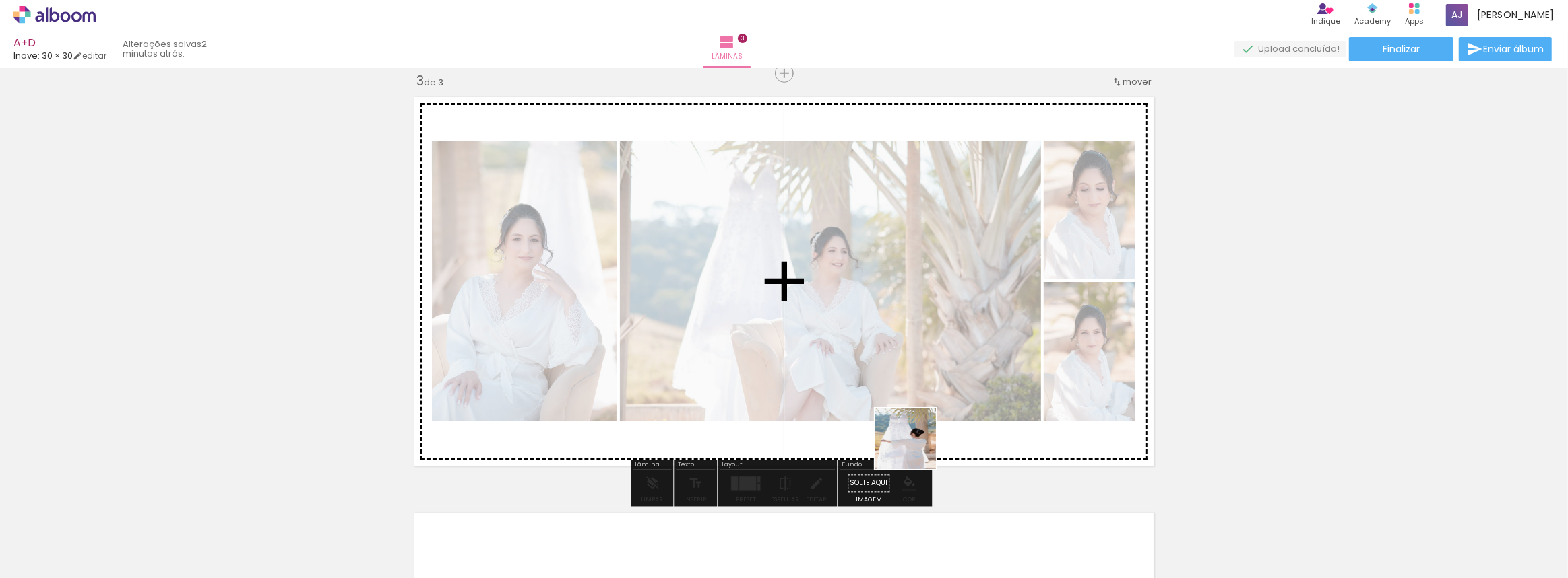
drag, startPoint x: 816, startPoint y: 540, endPoint x: 965, endPoint y: 378, distance: 220.1
click at [964, 378] on quentale-workspace at bounding box center [784, 289] width 1568 height 578
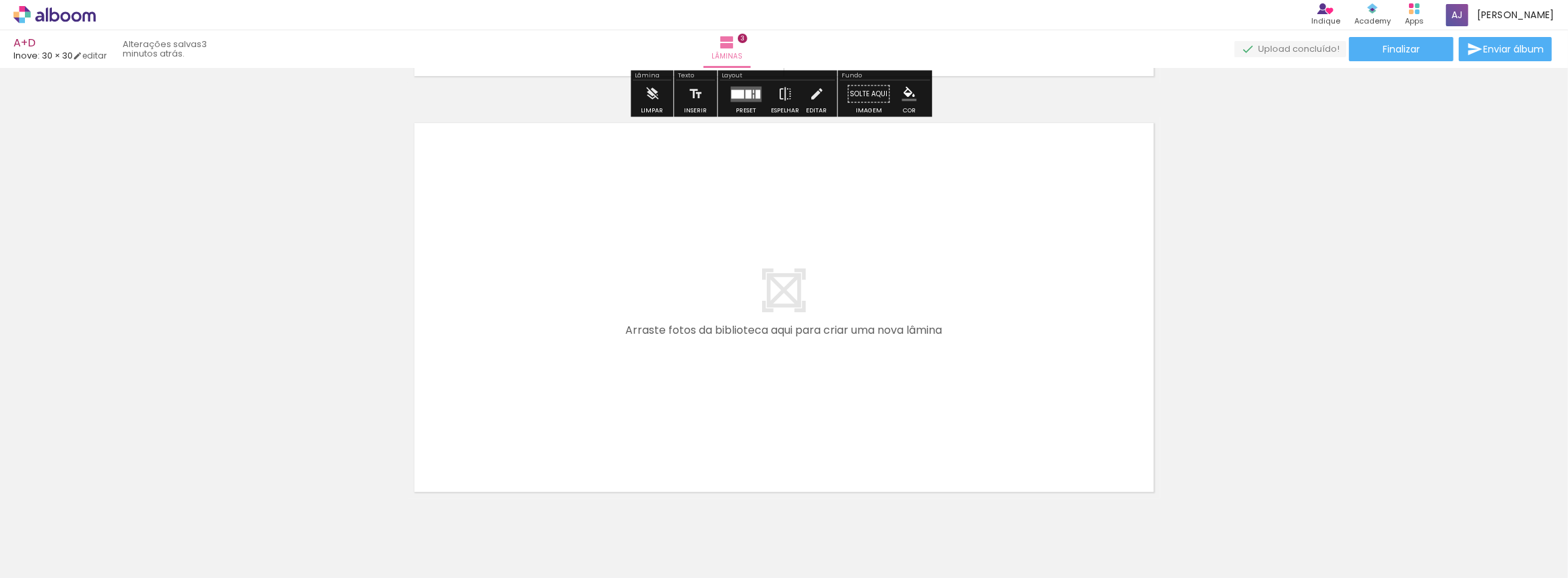
scroll to position [1216, 0]
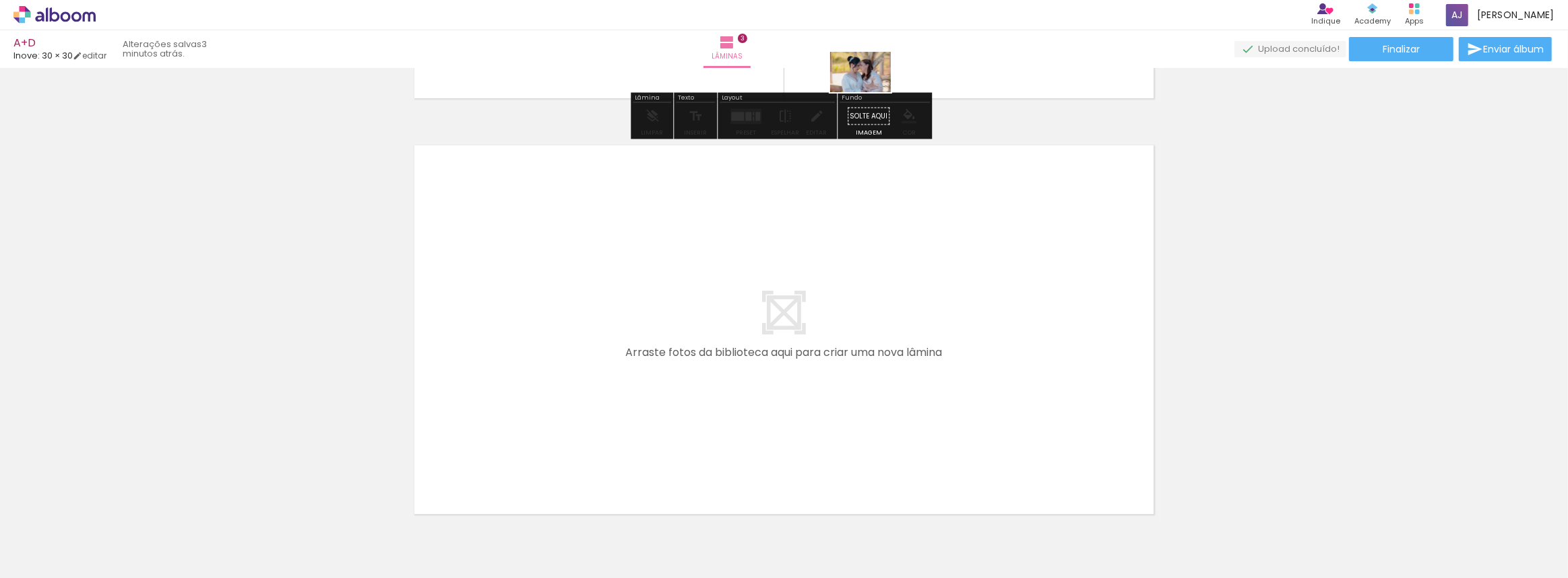
drag, startPoint x: 890, startPoint y: 530, endPoint x: 870, endPoint y: 92, distance: 438.5
click at [870, 92] on quentale-workspace at bounding box center [784, 289] width 1568 height 578
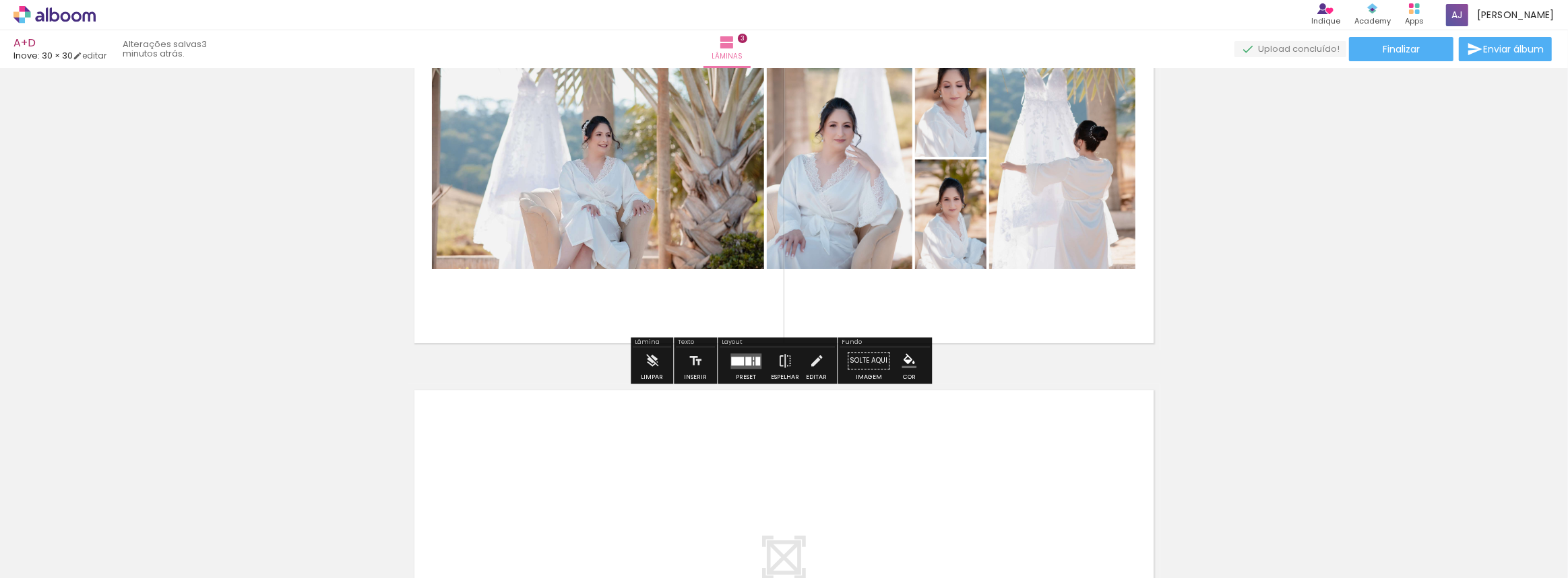
scroll to position [910, 0]
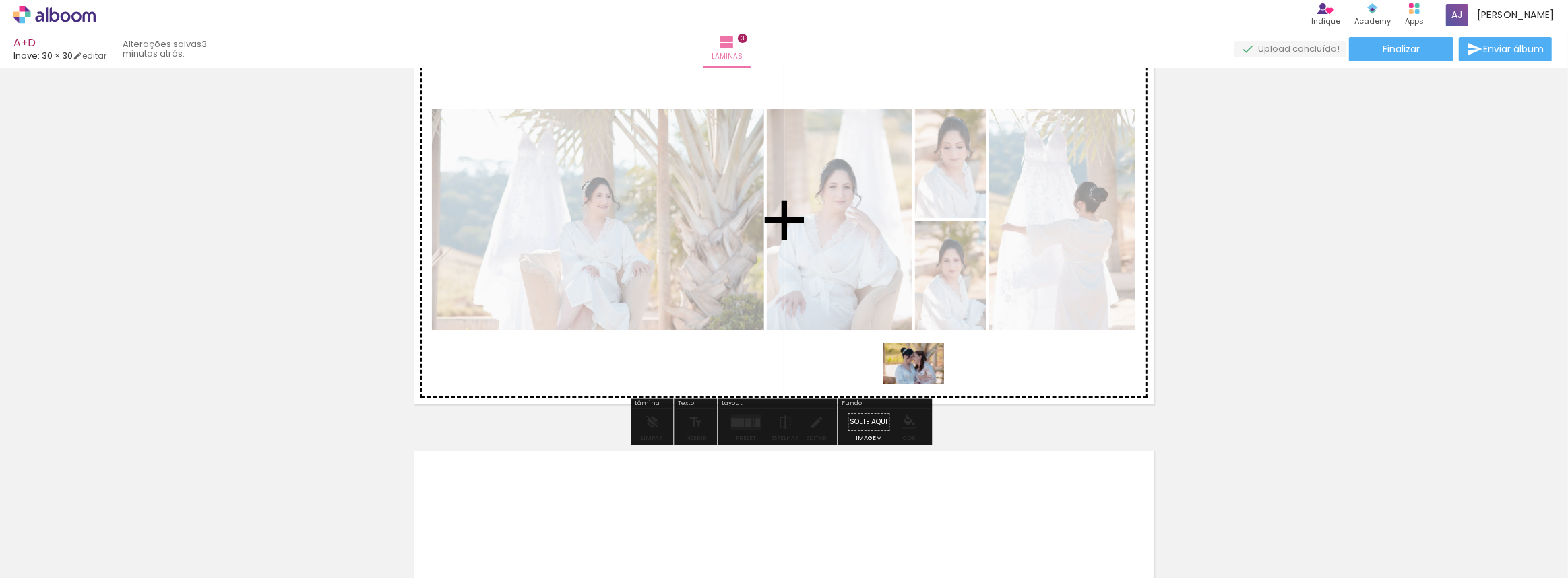
drag, startPoint x: 889, startPoint y: 527, endPoint x: 926, endPoint y: 370, distance: 161.3
click at [926, 370] on quentale-workspace at bounding box center [784, 289] width 1568 height 578
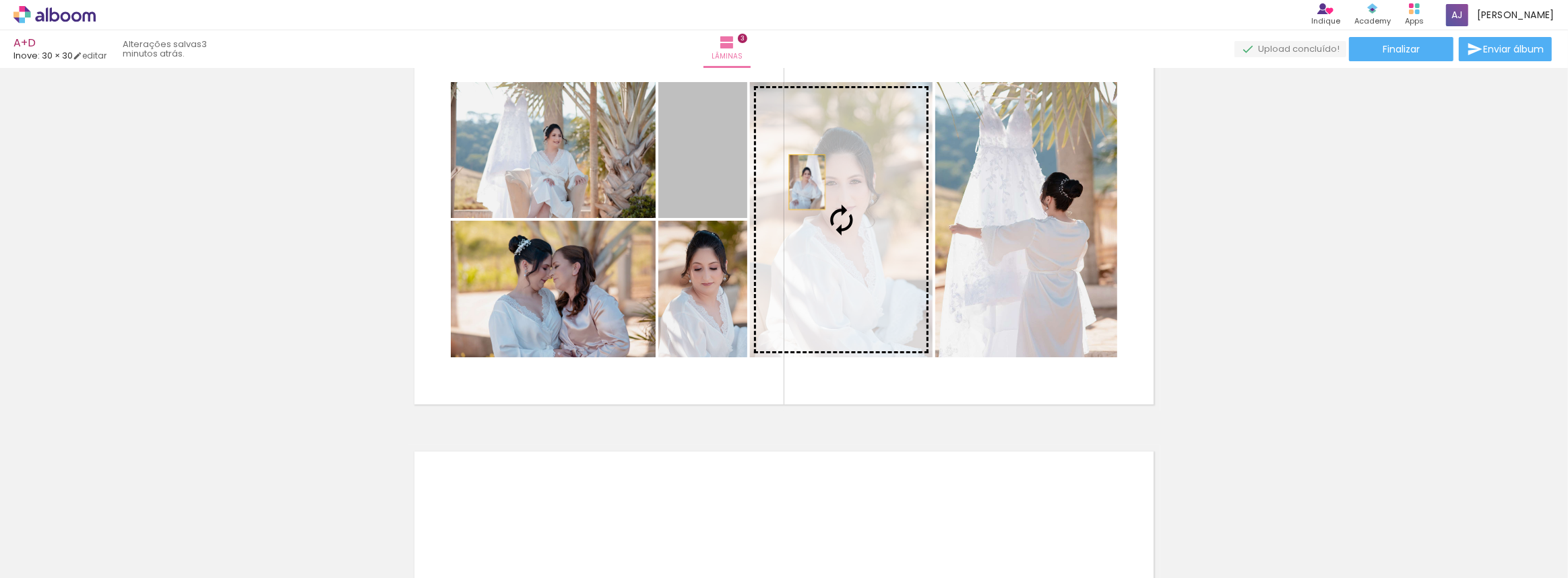
drag, startPoint x: 709, startPoint y: 171, endPoint x: 802, endPoint y: 181, distance: 93.5
click at [0, 0] on slot at bounding box center [0, 0] width 0 height 0
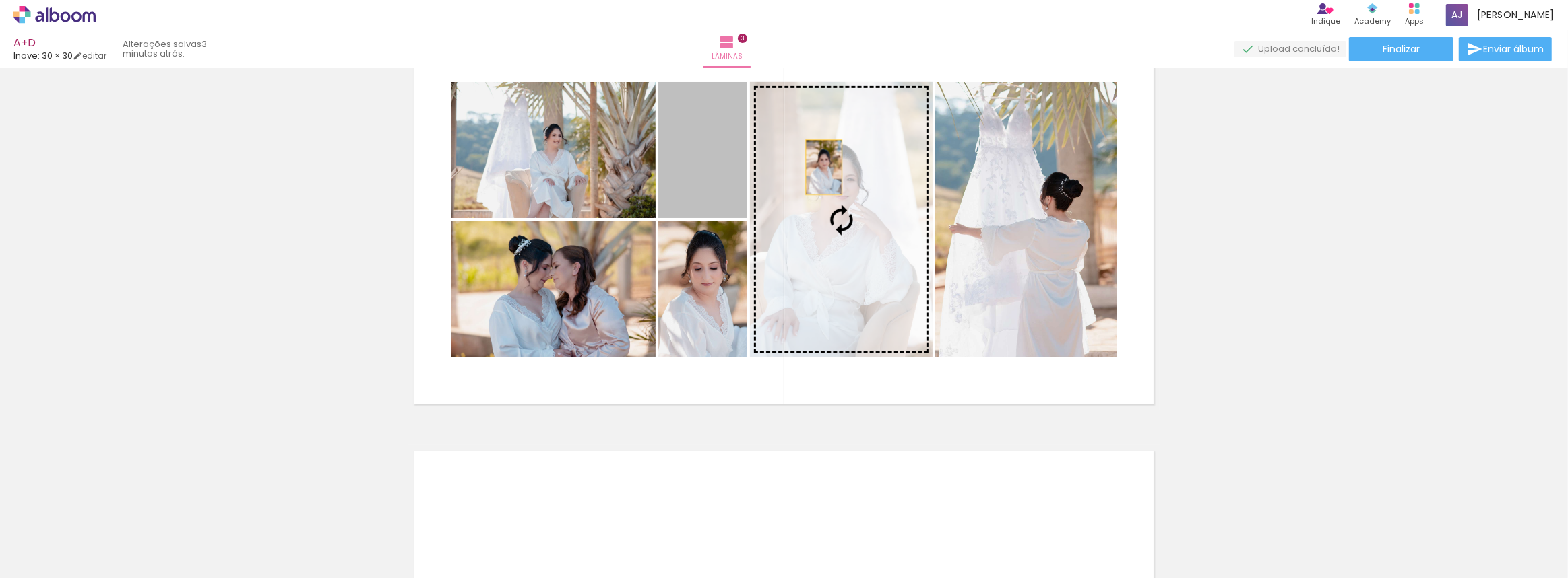
drag, startPoint x: 702, startPoint y: 167, endPoint x: 819, endPoint y: 167, distance: 117.0
click at [0, 0] on slot at bounding box center [0, 0] width 0 height 0
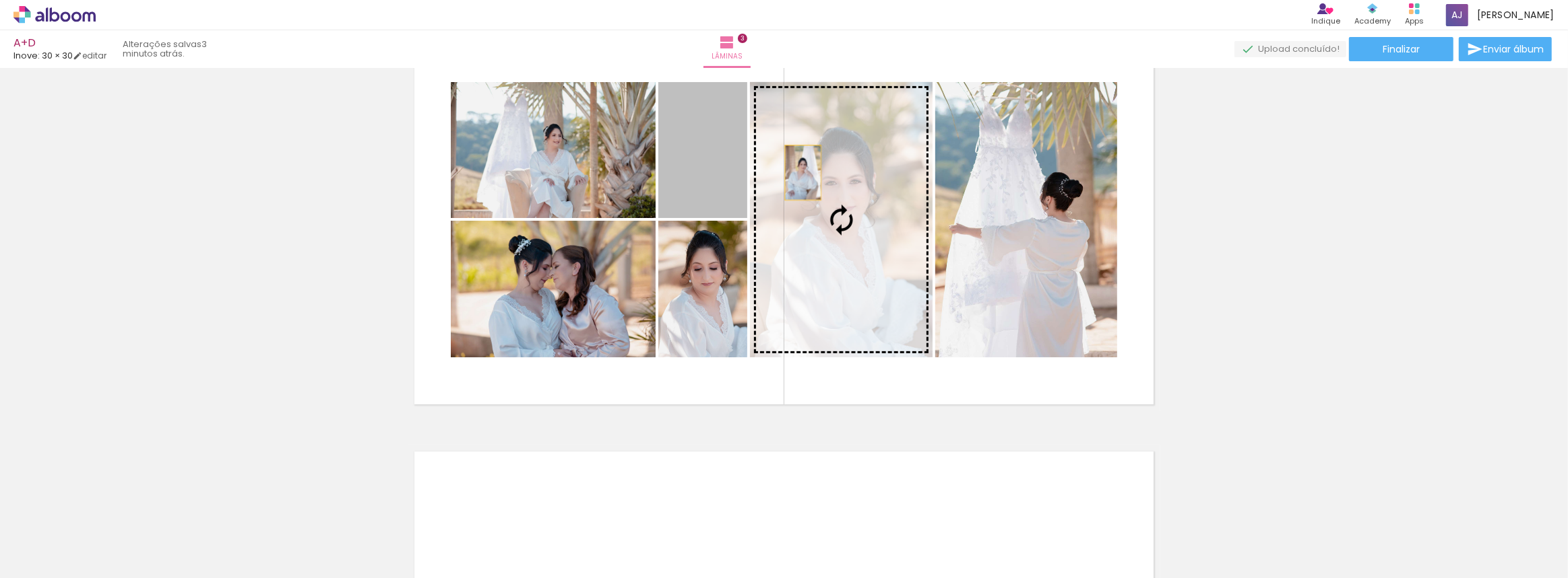
drag, startPoint x: 717, startPoint y: 162, endPoint x: 799, endPoint y: 172, distance: 82.6
click at [0, 0] on slot at bounding box center [0, 0] width 0 height 0
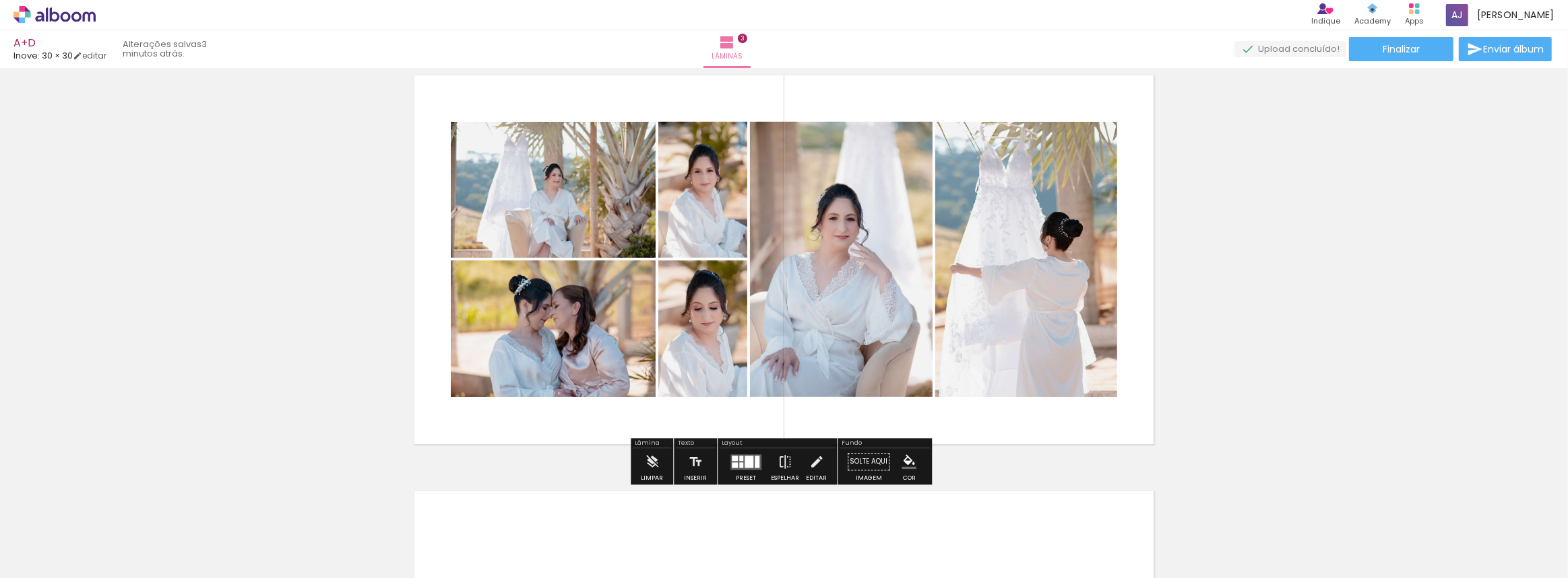
scroll to position [849, 0]
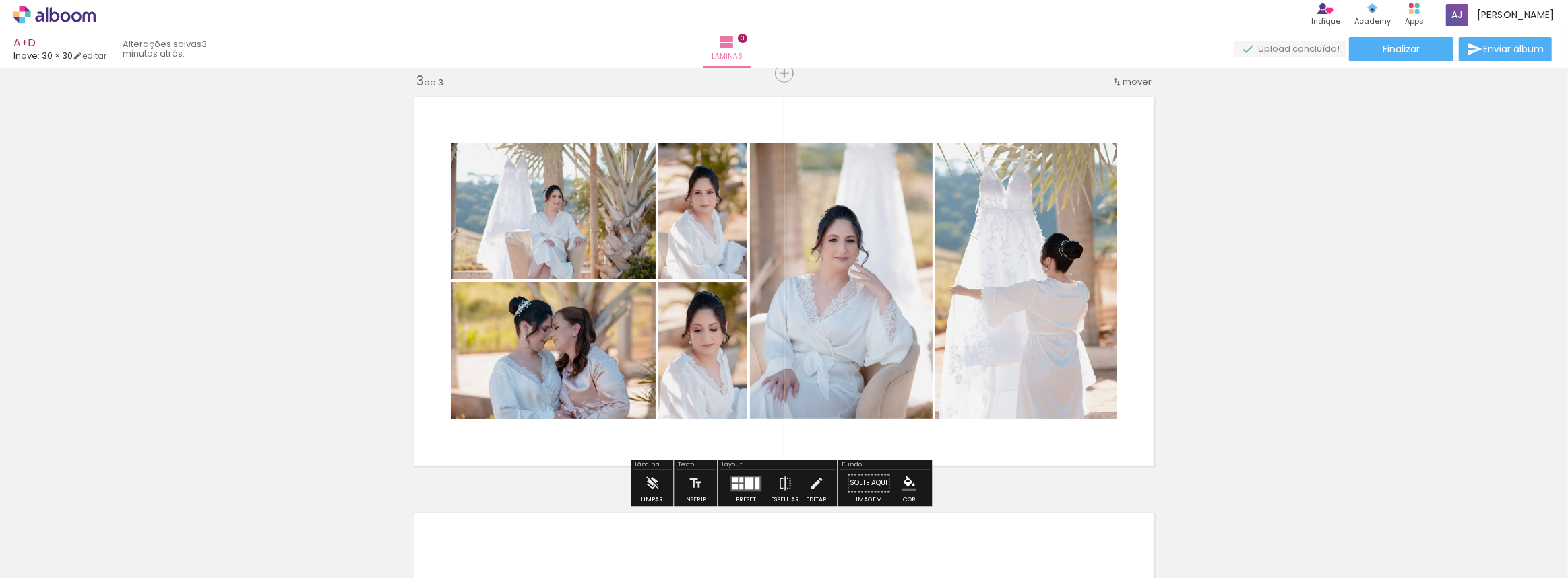
click at [747, 481] on div at bounding box center [748, 483] width 8 height 12
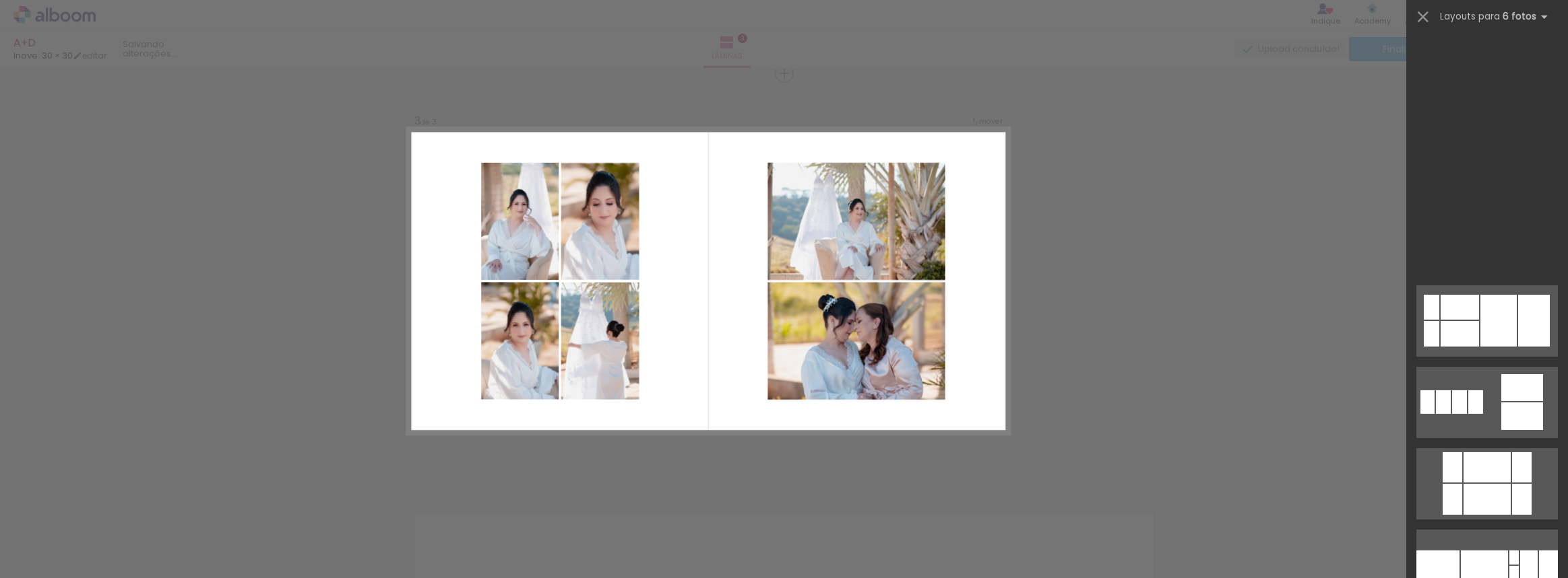
scroll to position [795, 0]
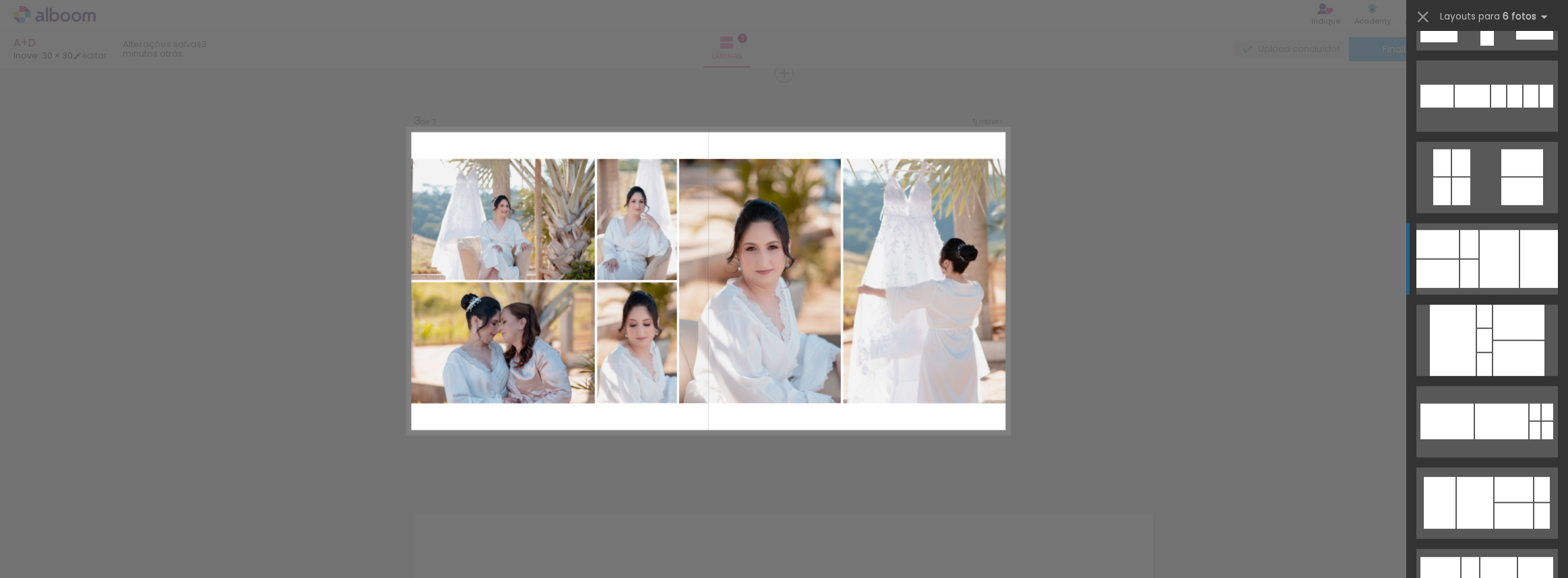
click at [1497, 258] on div at bounding box center [1499, 259] width 39 height 58
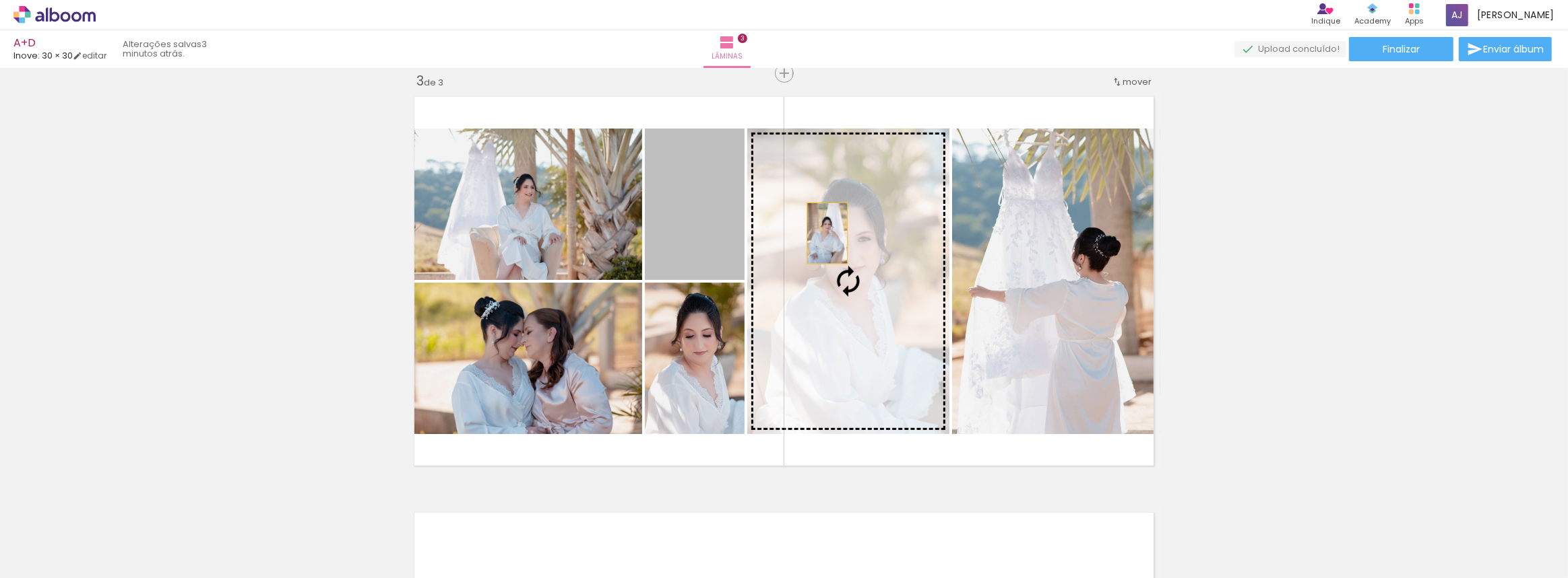
drag, startPoint x: 700, startPoint y: 211, endPoint x: 822, endPoint y: 233, distance: 124.0
click at [0, 0] on slot at bounding box center [0, 0] width 0 height 0
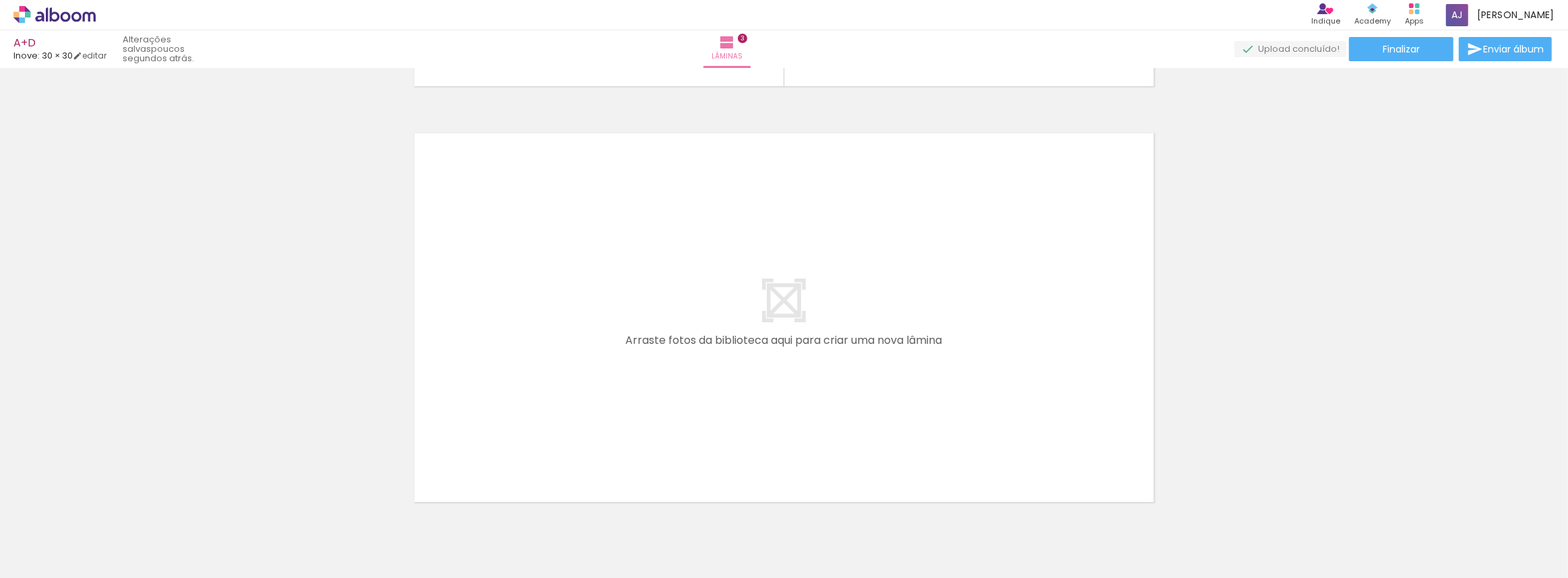
scroll to position [0, 747]
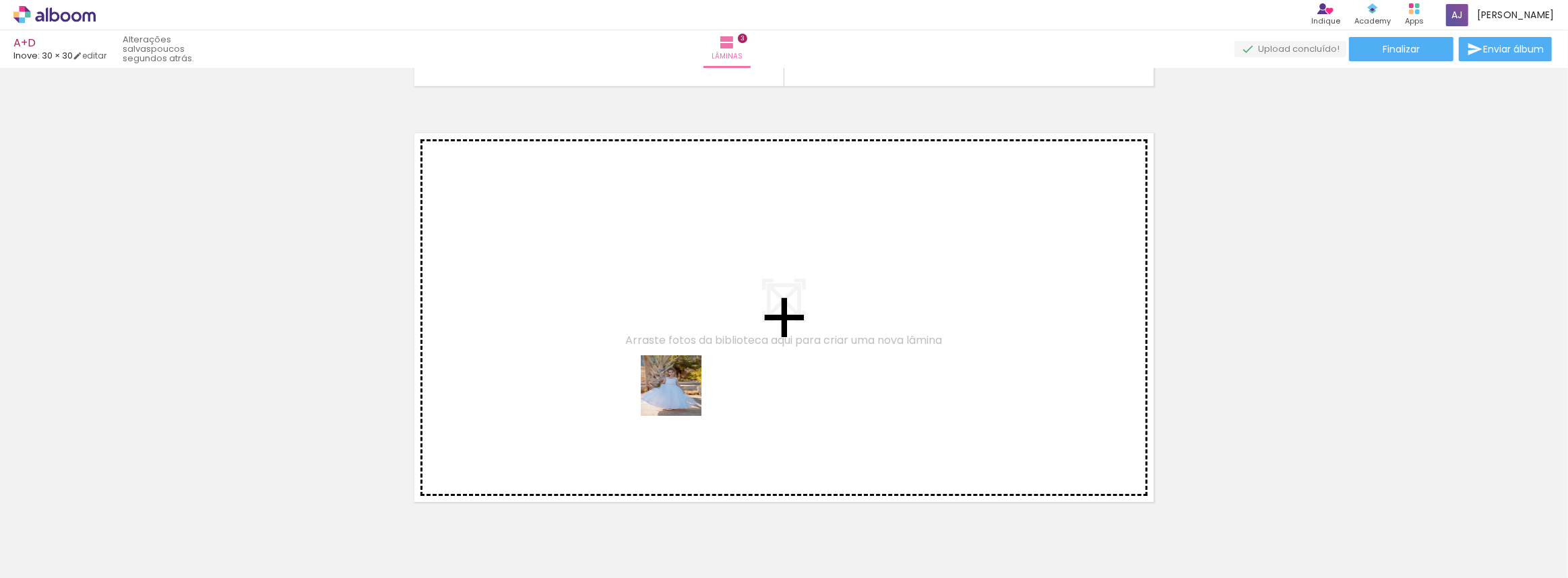
drag, startPoint x: 821, startPoint y: 534, endPoint x: 588, endPoint y: 290, distance: 337.4
click at [588, 290] on quentale-workspace at bounding box center [784, 289] width 1568 height 578
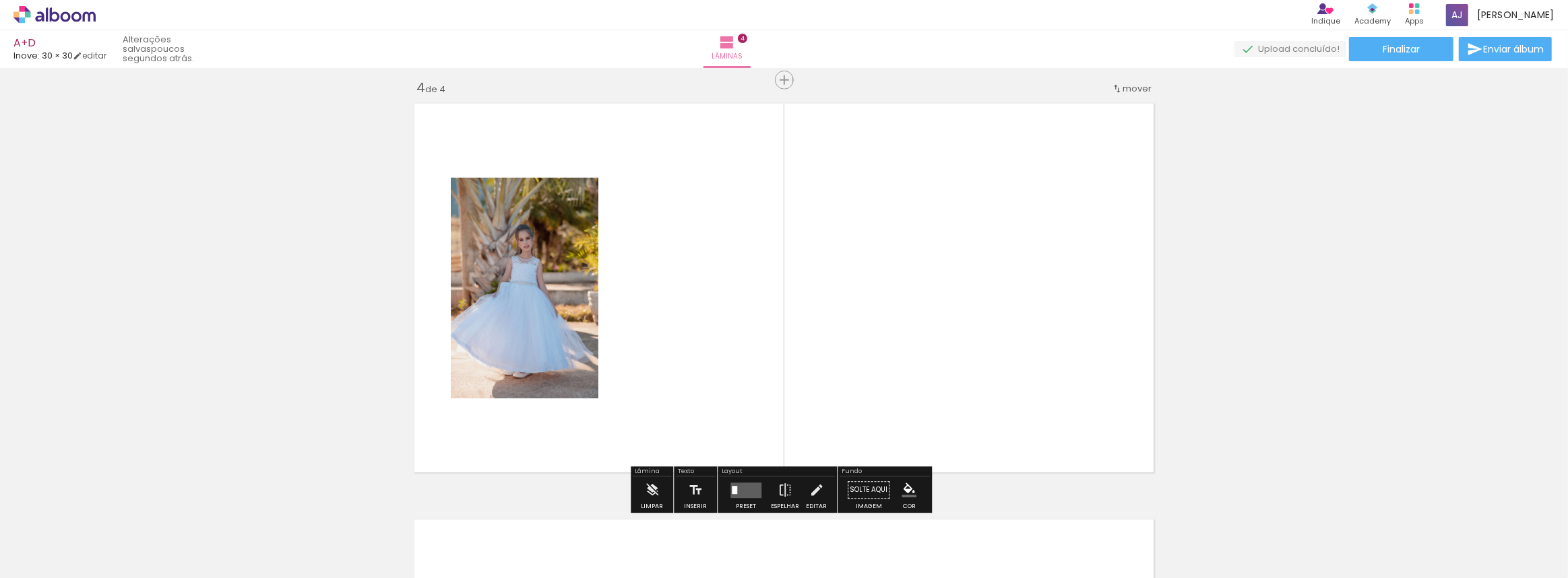
scroll to position [1265, 0]
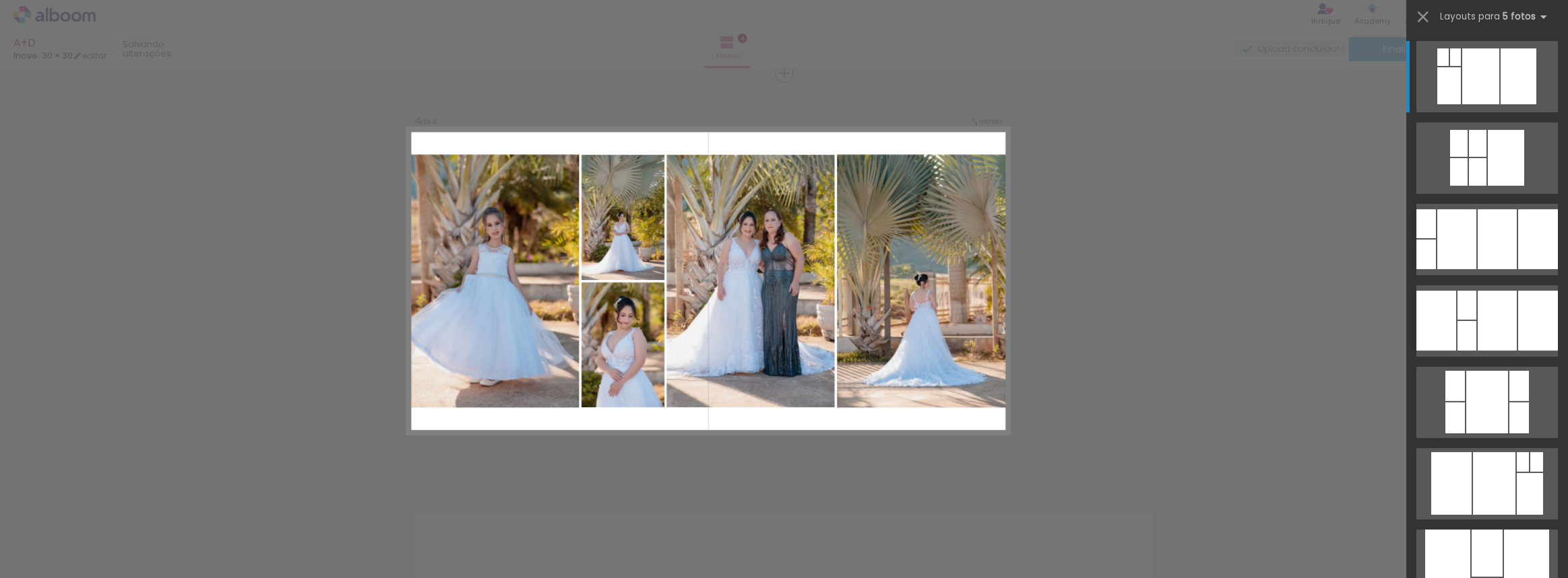
scroll to position [428, 0]
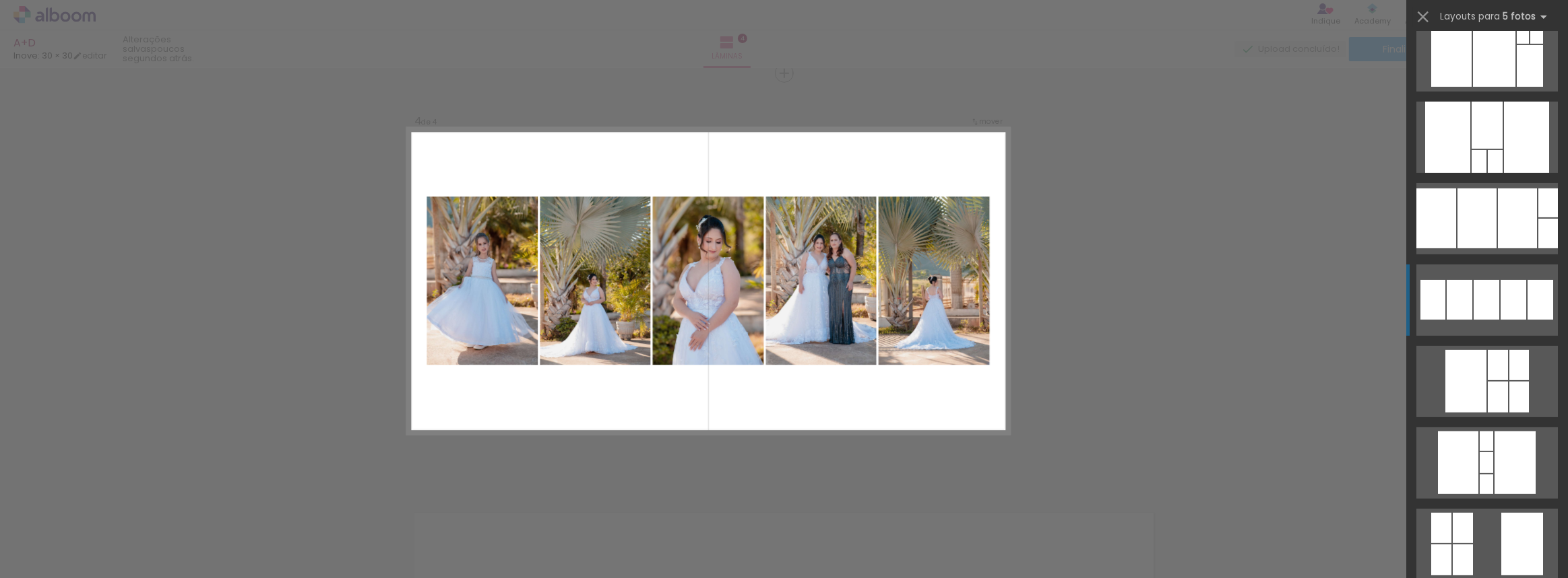
click at [1473, 302] on div at bounding box center [1486, 299] width 25 height 39
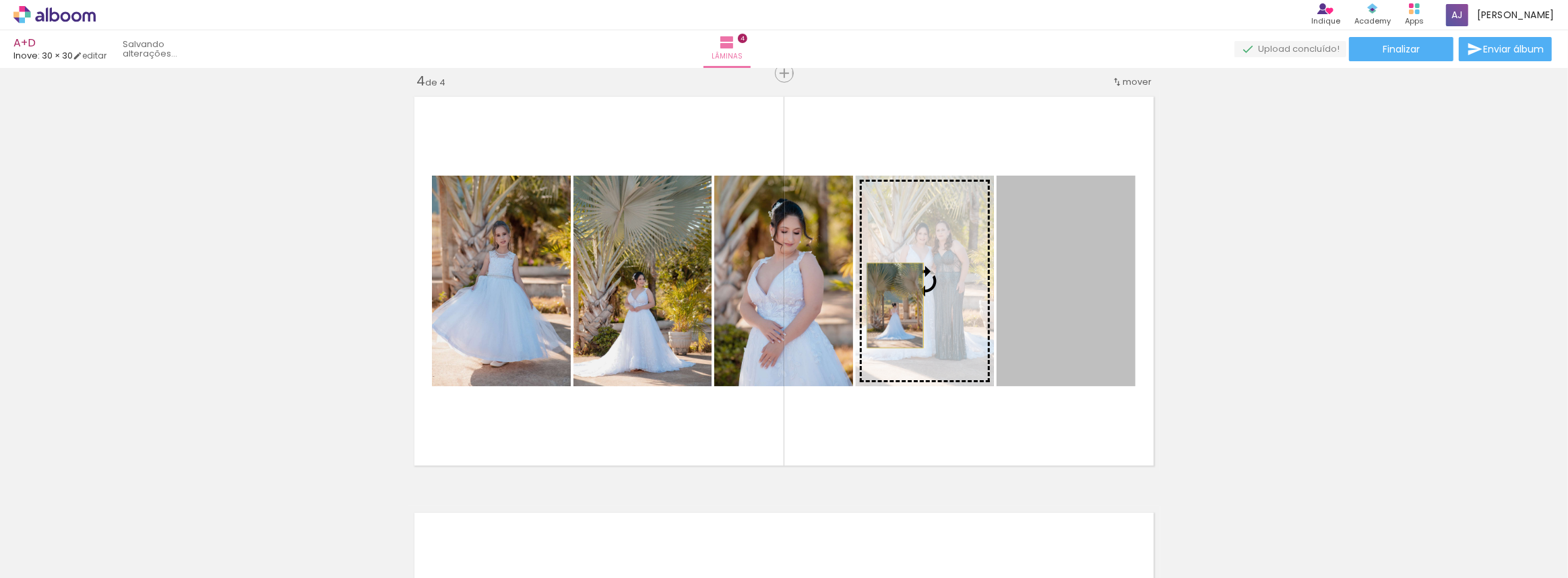
drag, startPoint x: 1040, startPoint y: 311, endPoint x: 890, endPoint y: 306, distance: 150.1
click at [0, 0] on slot at bounding box center [0, 0] width 0 height 0
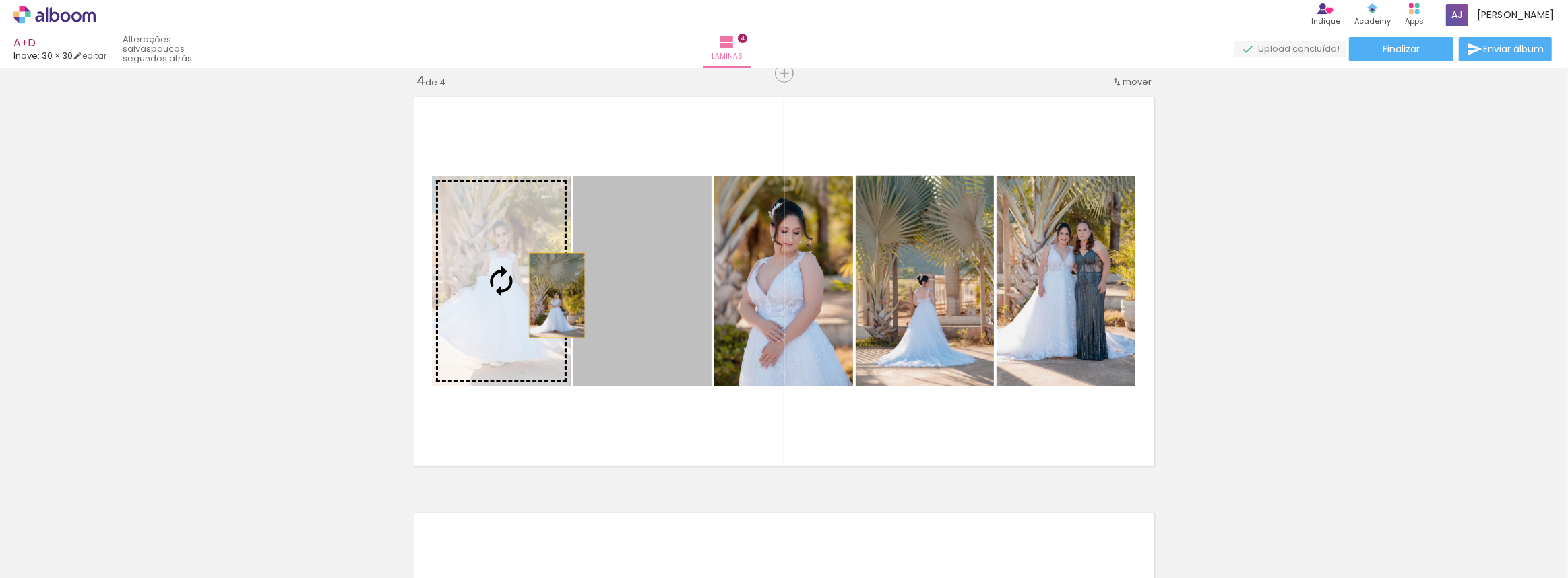
drag, startPoint x: 656, startPoint y: 296, endPoint x: 552, endPoint y: 296, distance: 104.0
click at [0, 0] on slot at bounding box center [0, 0] width 0 height 0
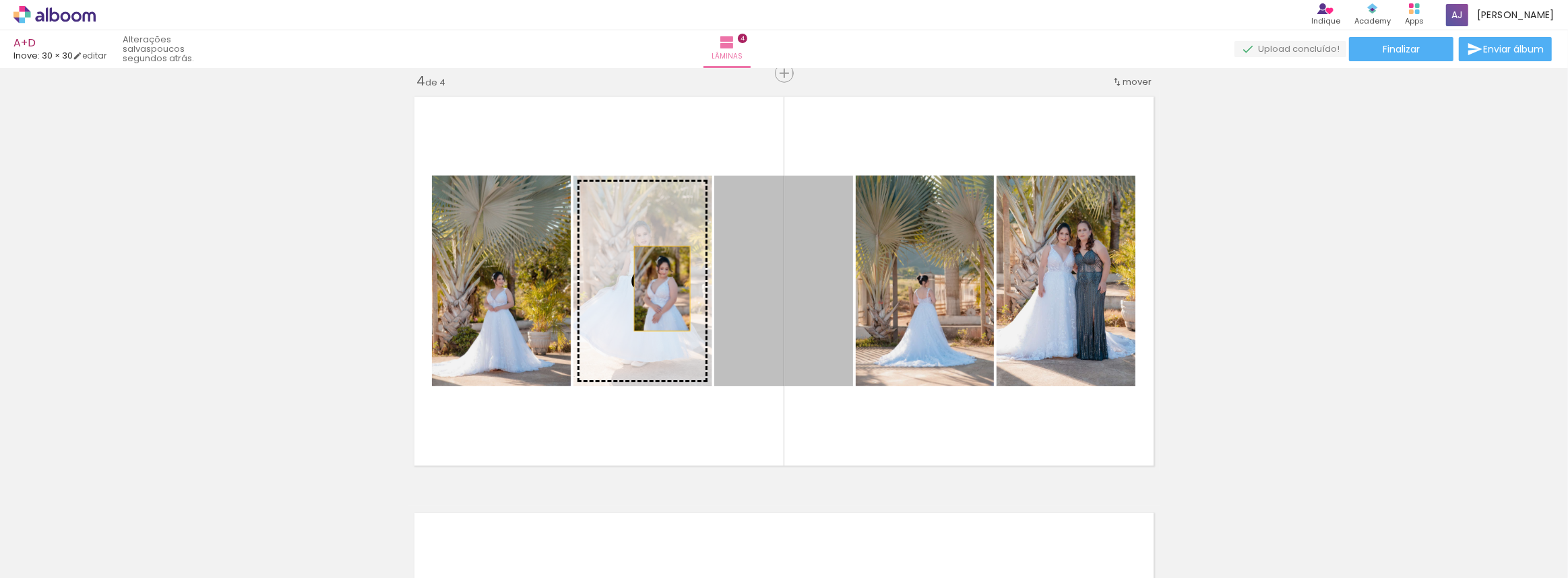
drag, startPoint x: 745, startPoint y: 288, endPoint x: 657, endPoint y: 289, distance: 88.0
click at [0, 0] on slot at bounding box center [0, 0] width 0 height 0
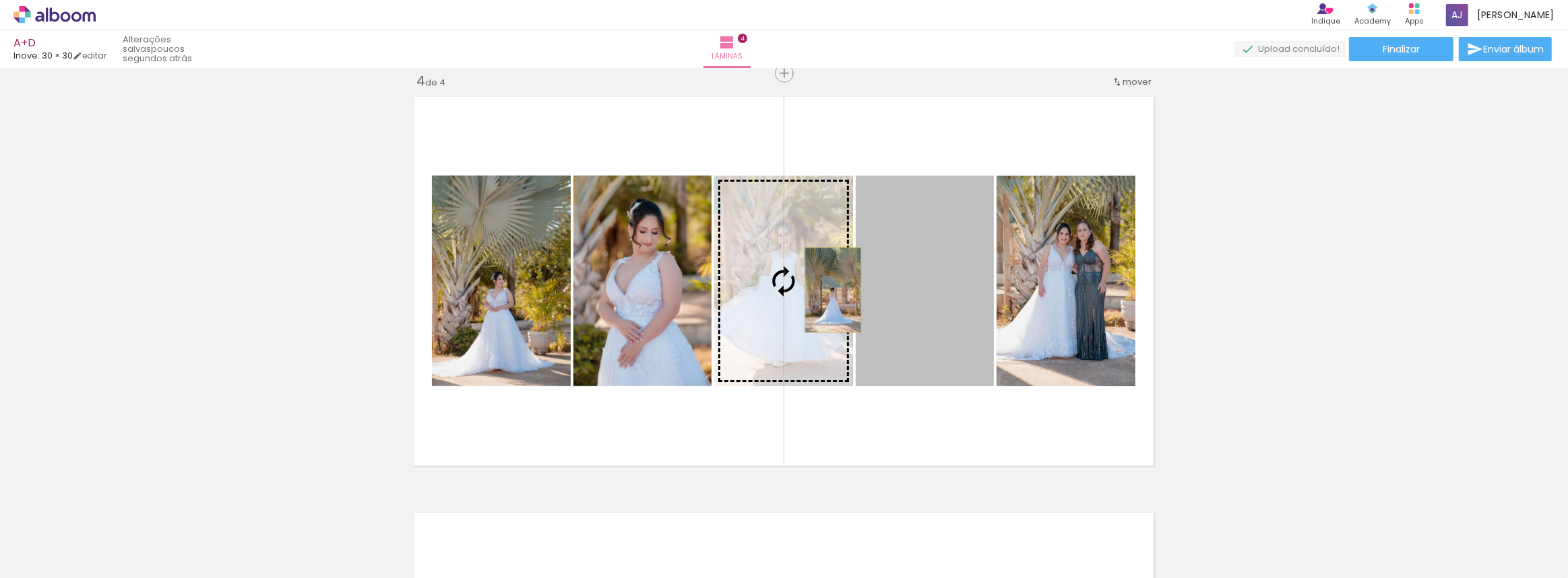
drag, startPoint x: 921, startPoint y: 292, endPoint x: 829, endPoint y: 290, distance: 92.0
click at [0, 0] on slot at bounding box center [0, 0] width 0 height 0
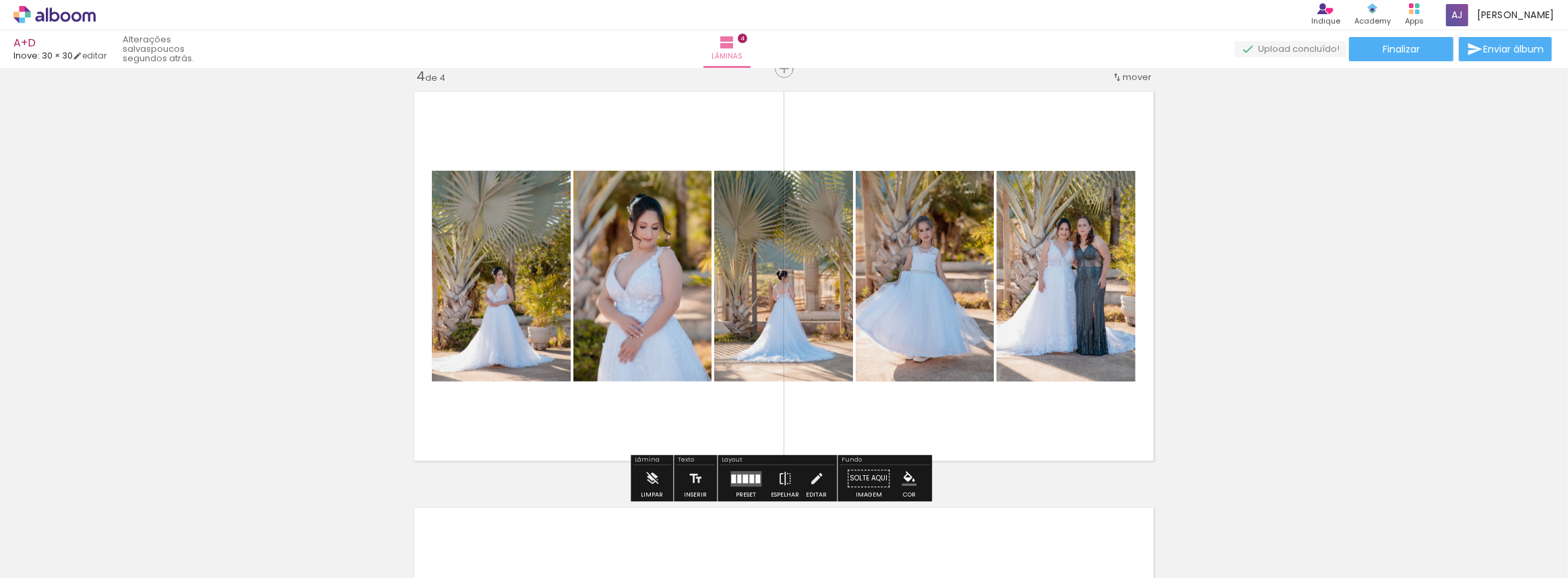
scroll to position [1265, 0]
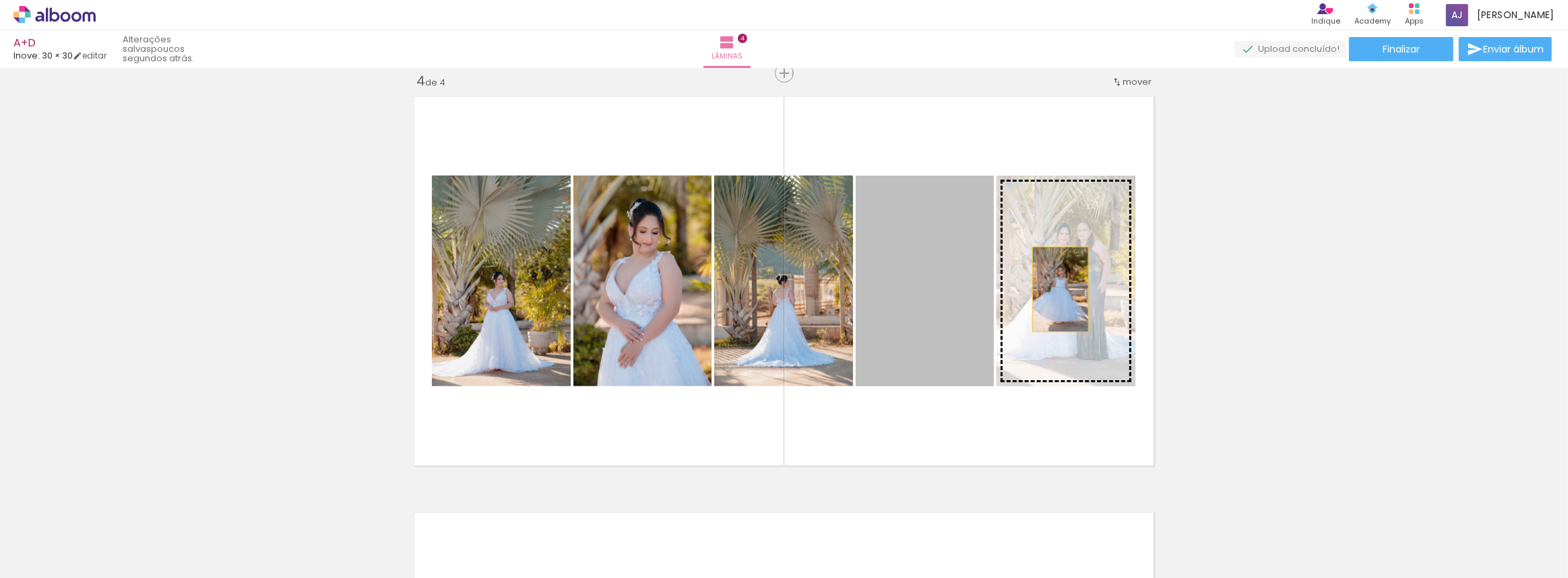
drag, startPoint x: 907, startPoint y: 298, endPoint x: 1056, endPoint y: 290, distance: 149.2
click at [0, 0] on slot at bounding box center [0, 0] width 0 height 0
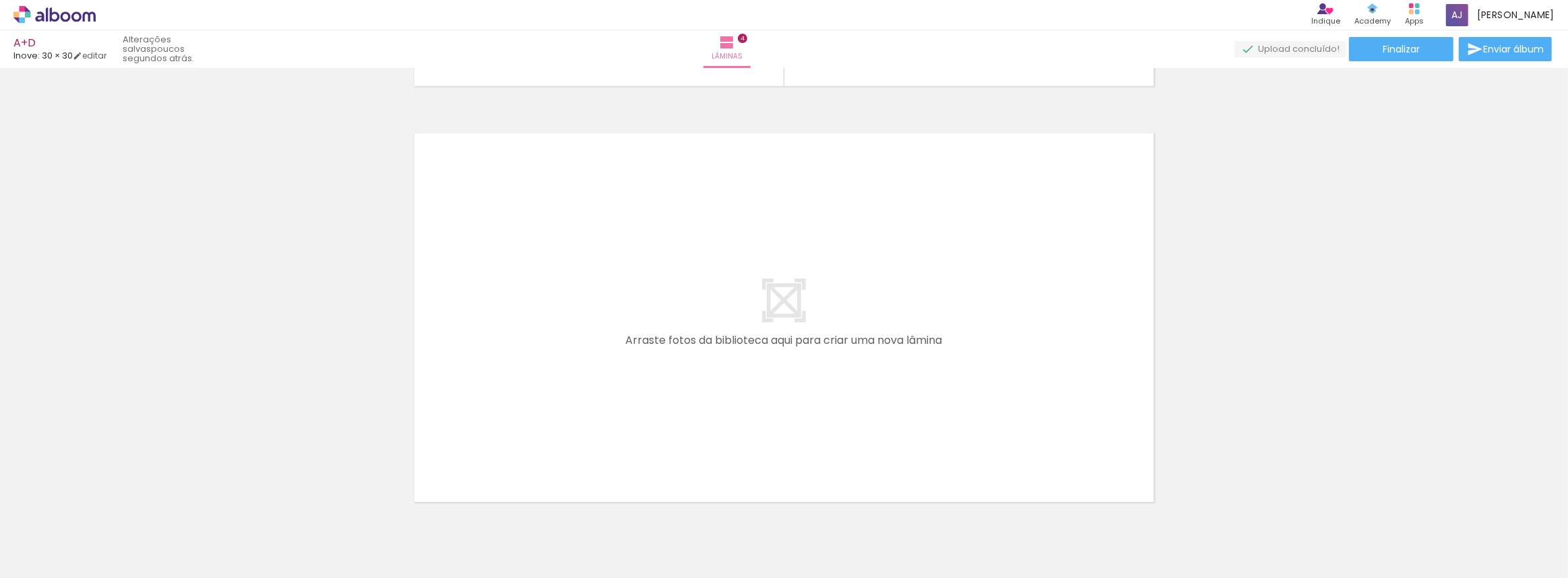
scroll to position [1705, 0]
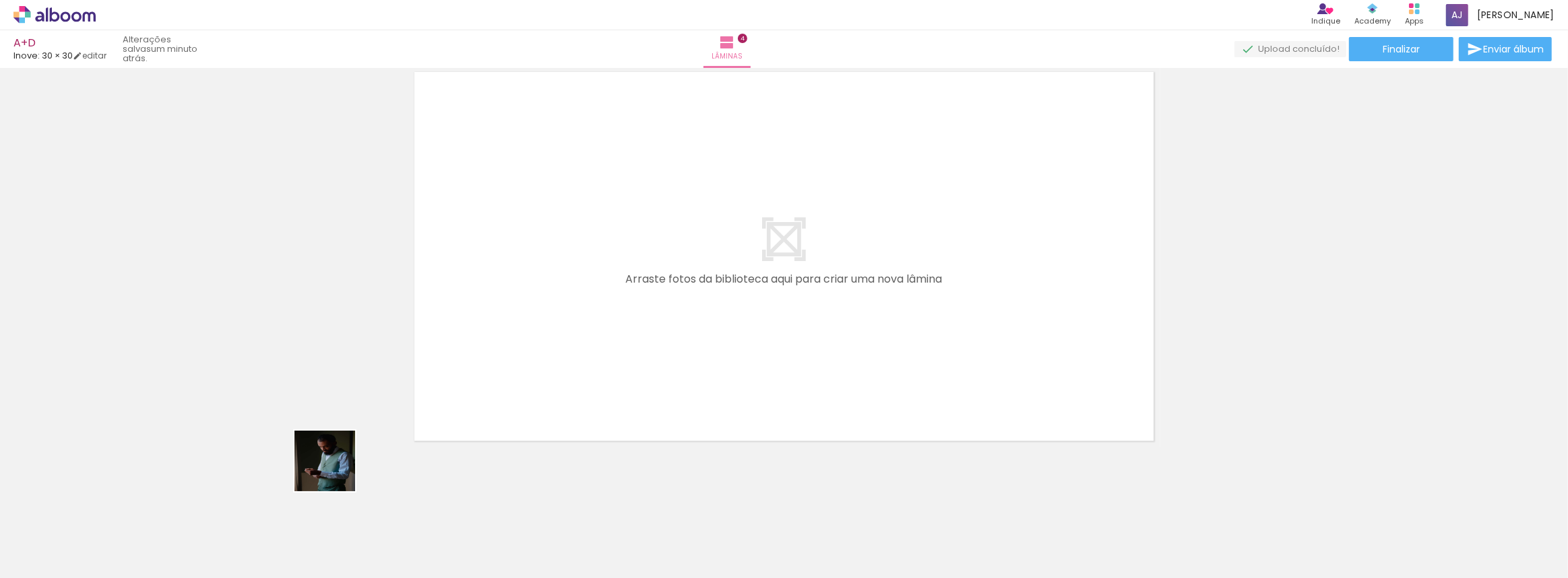
drag, startPoint x: 229, startPoint y: 537, endPoint x: 589, endPoint y: 252, distance: 459.2
click at [589, 252] on quentale-workspace at bounding box center [784, 289] width 1568 height 578
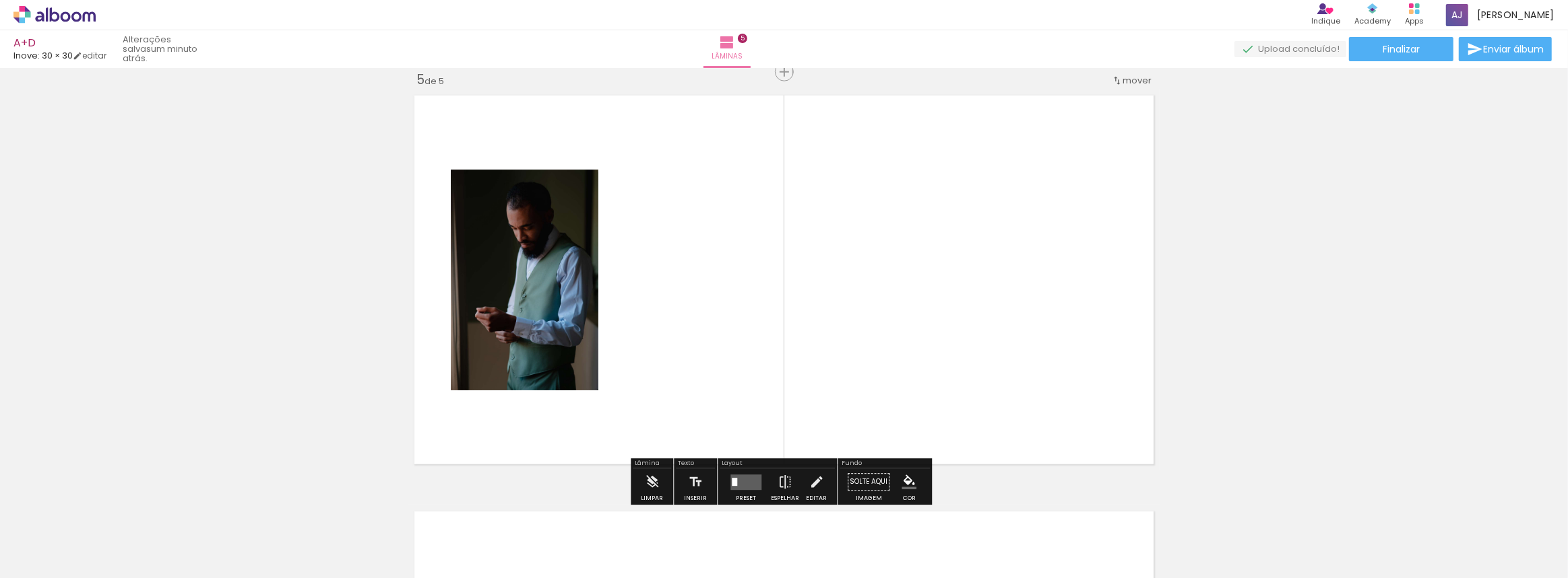
scroll to position [1681, 0]
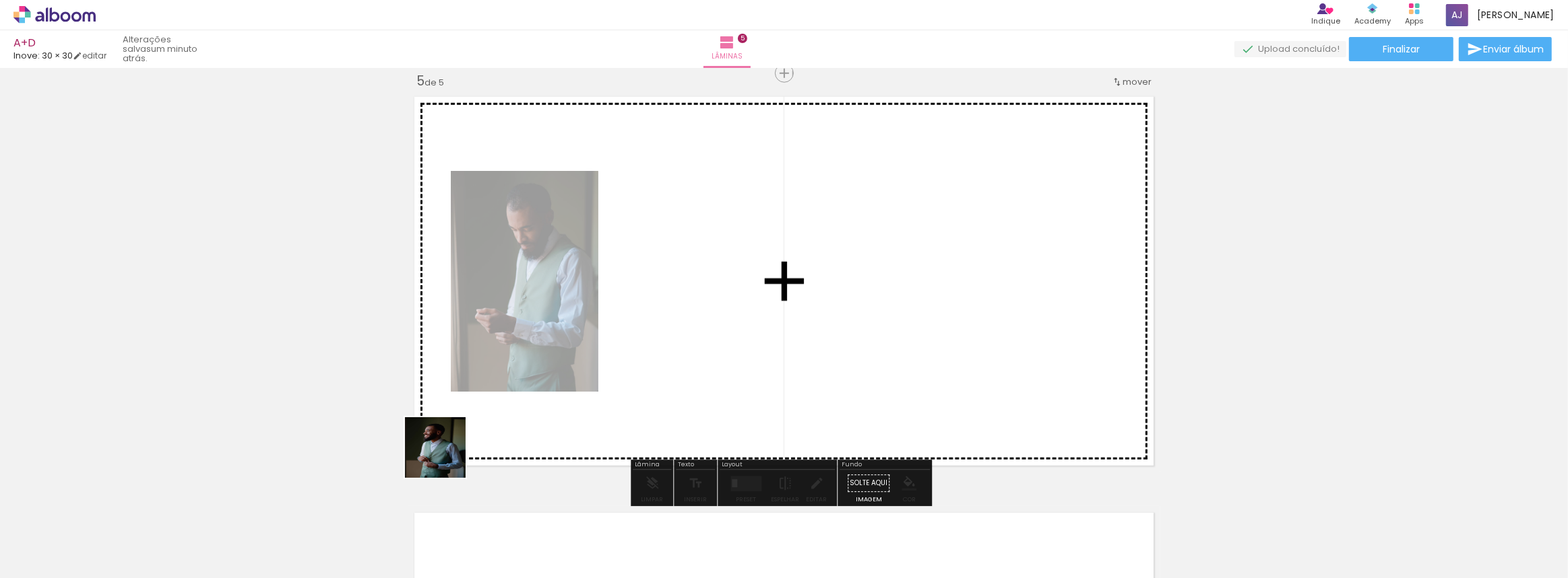
drag, startPoint x: 307, startPoint y: 518, endPoint x: 584, endPoint y: 381, distance: 309.0
click at [592, 367] on quentale-workspace at bounding box center [784, 289] width 1568 height 578
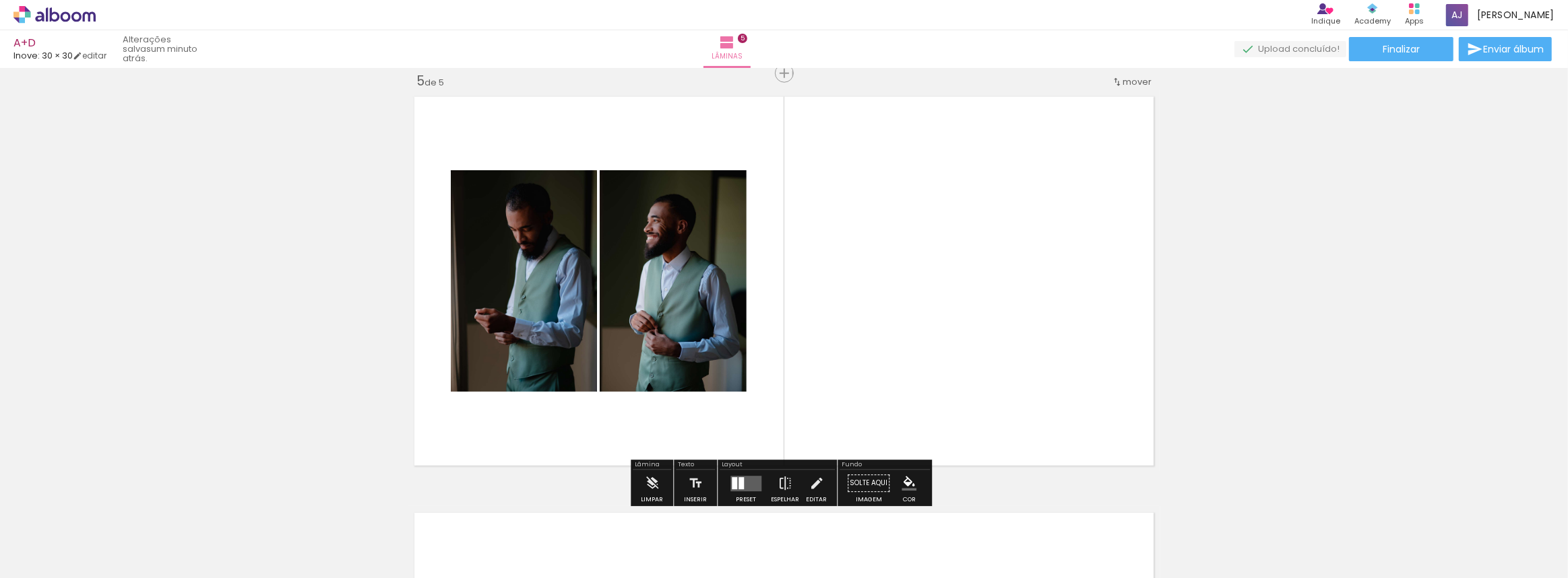
drag, startPoint x: 384, startPoint y: 528, endPoint x: 602, endPoint y: 472, distance: 225.1
click at [752, 381] on quentale-workspace at bounding box center [784, 289] width 1568 height 578
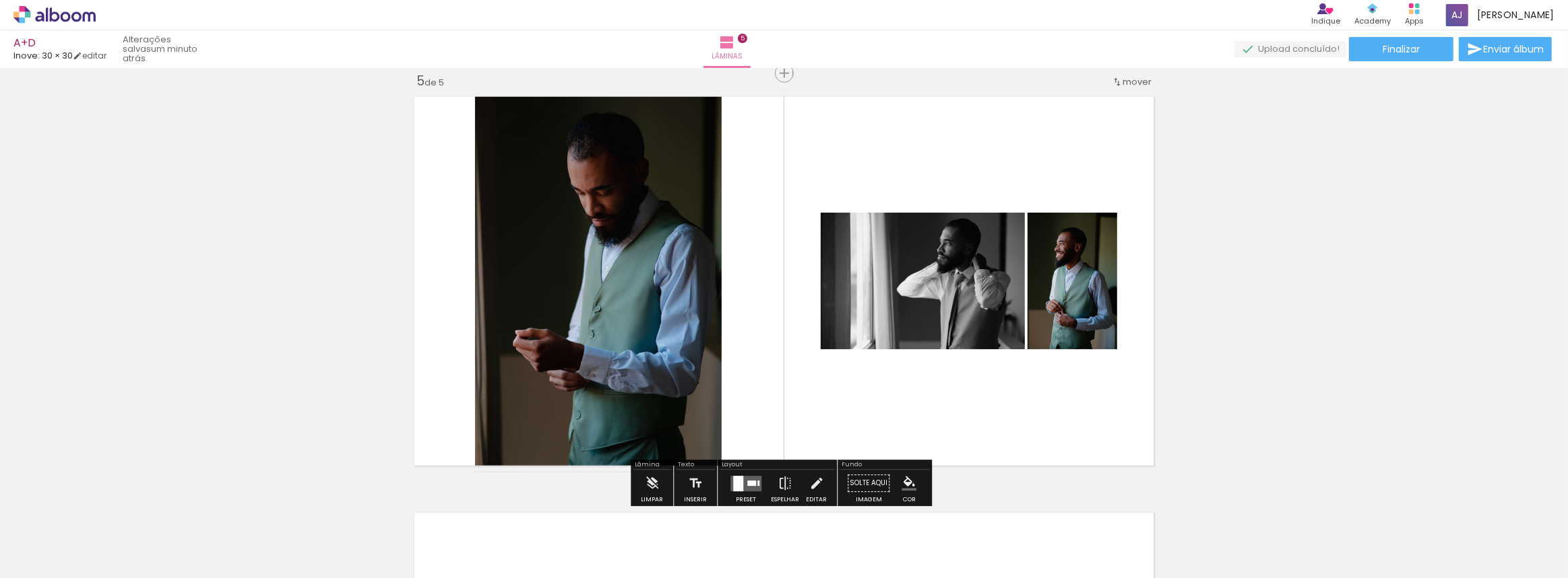
drag, startPoint x: 500, startPoint y: 507, endPoint x: 721, endPoint y: 379, distance: 255.4
click at [719, 373] on quentale-workspace at bounding box center [784, 289] width 1568 height 578
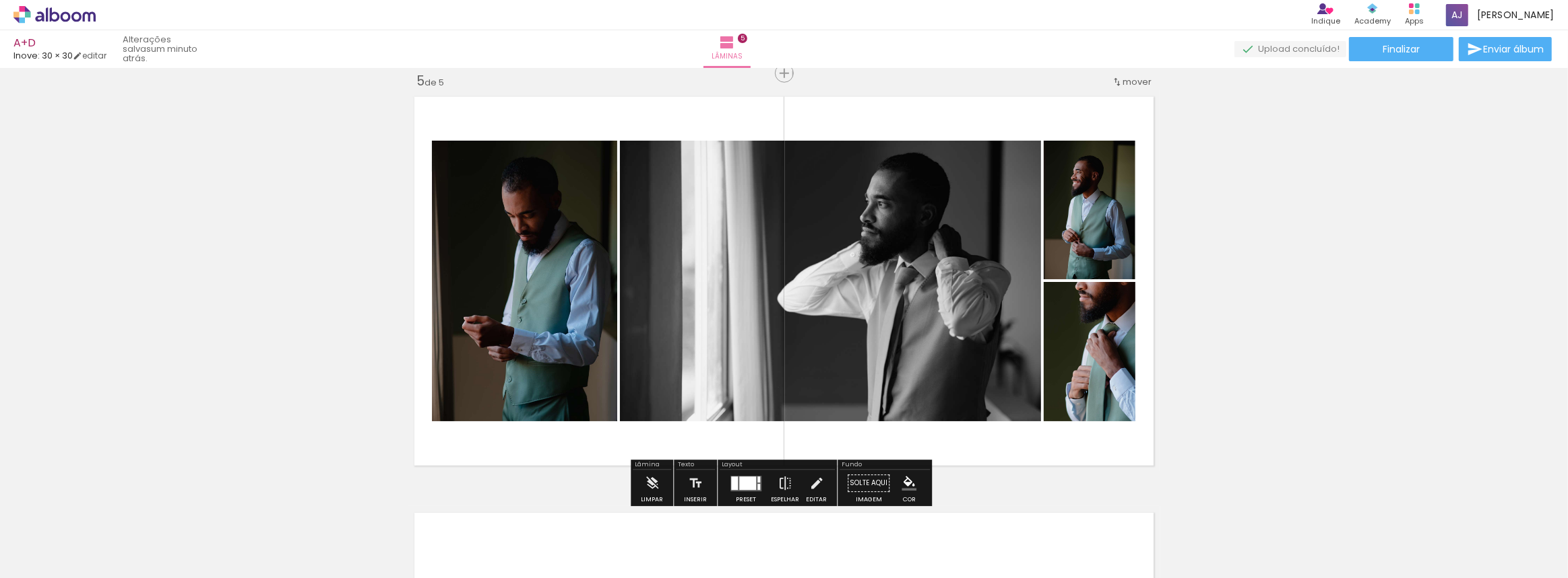
drag, startPoint x: 531, startPoint y: 530, endPoint x: 684, endPoint y: 401, distance: 200.1
click at [697, 357] on quentale-workspace at bounding box center [784, 289] width 1568 height 578
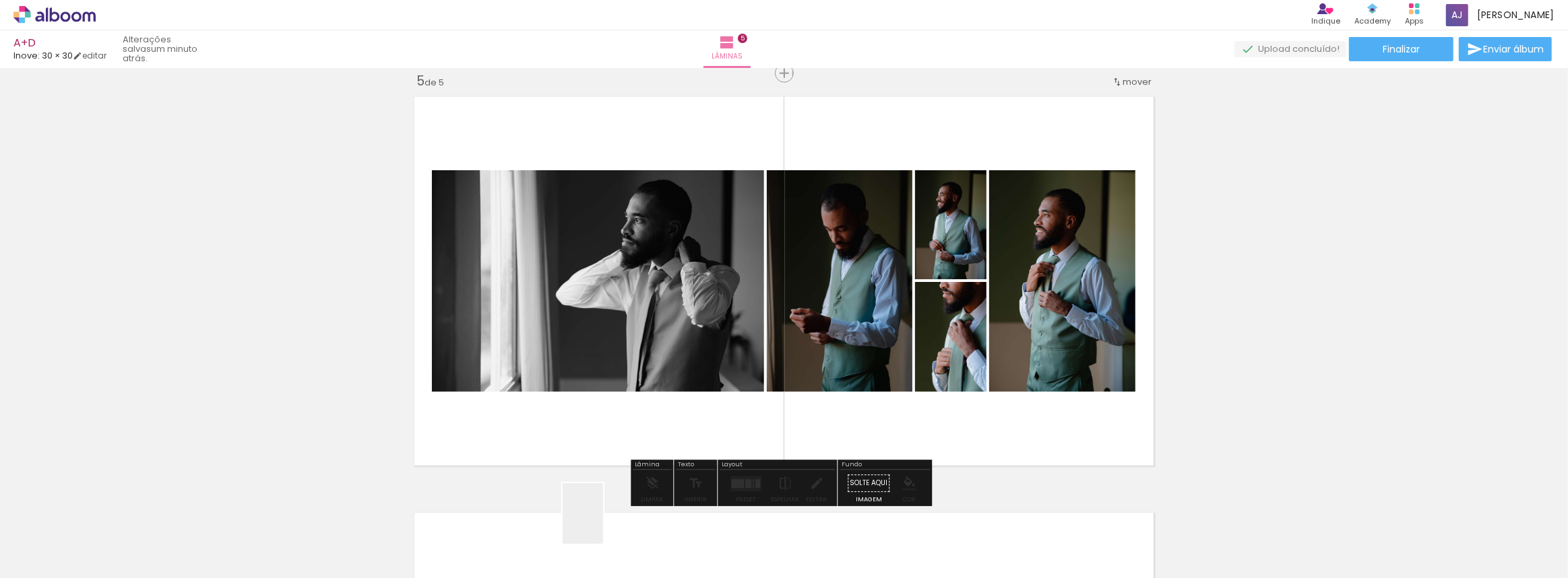
drag, startPoint x: 599, startPoint y: 528, endPoint x: 781, endPoint y: 340, distance: 261.7
